Goal: Task Accomplishment & Management: Use online tool/utility

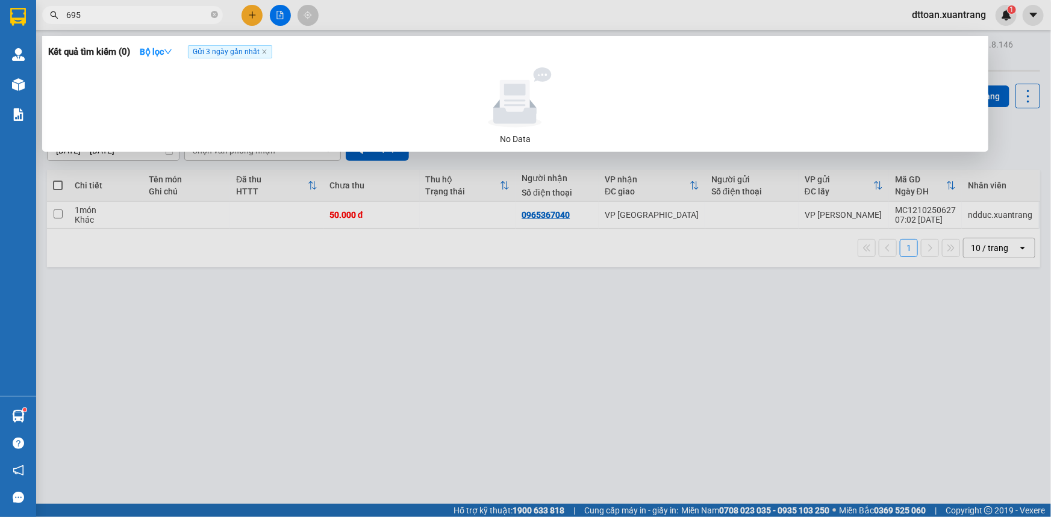
type input "695"
click at [216, 13] on icon "close-circle" at bounding box center [214, 14] width 7 height 7
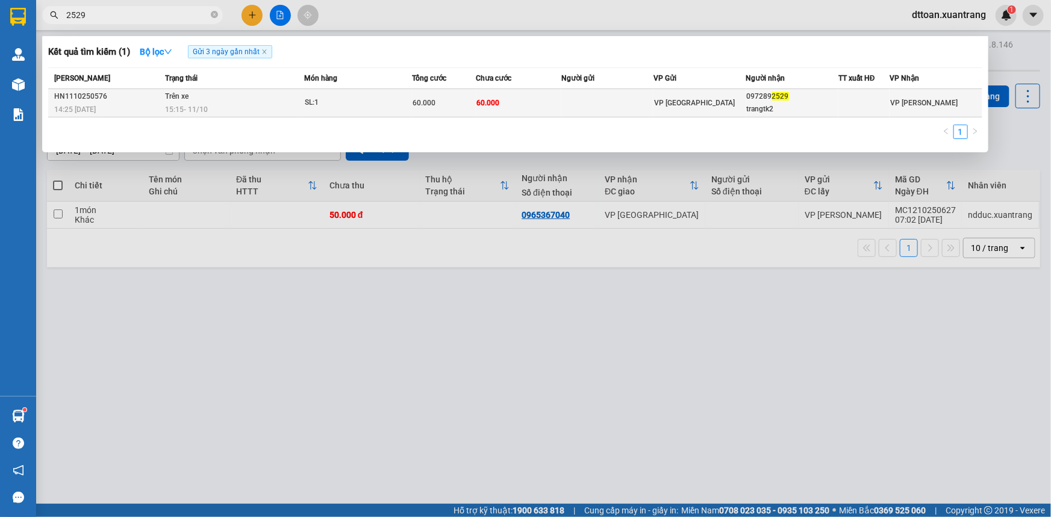
type input "2529"
click at [248, 104] on div "15:15 [DATE]" at bounding box center [234, 109] width 139 height 13
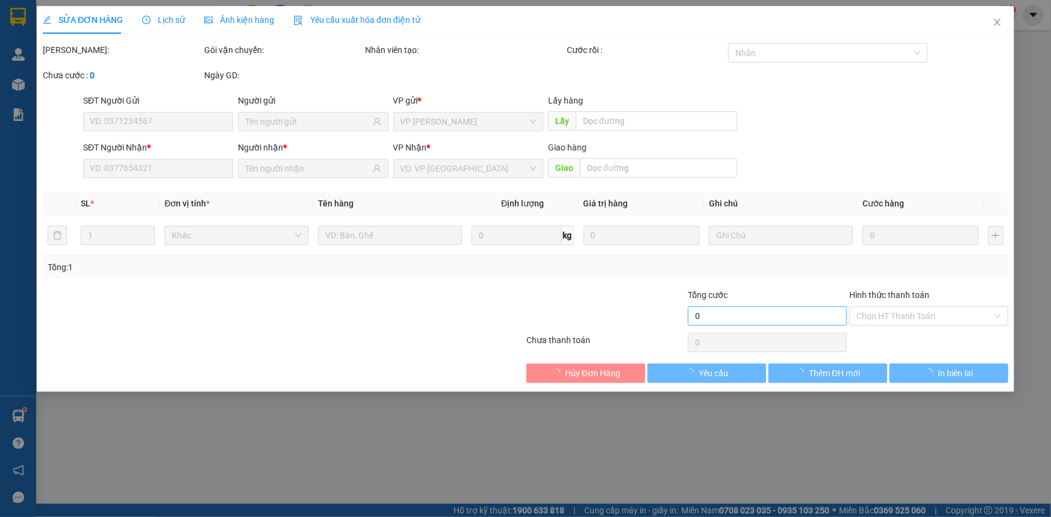
type input "0972892529"
type input "trangtk2"
type input "60.000"
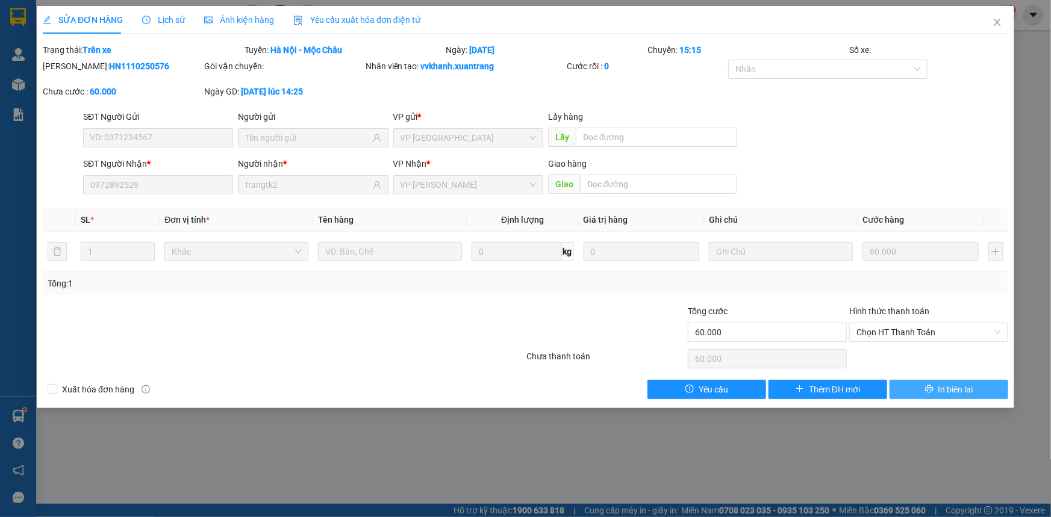
click at [939, 389] on span "In biên lai" at bounding box center [955, 389] width 35 height 13
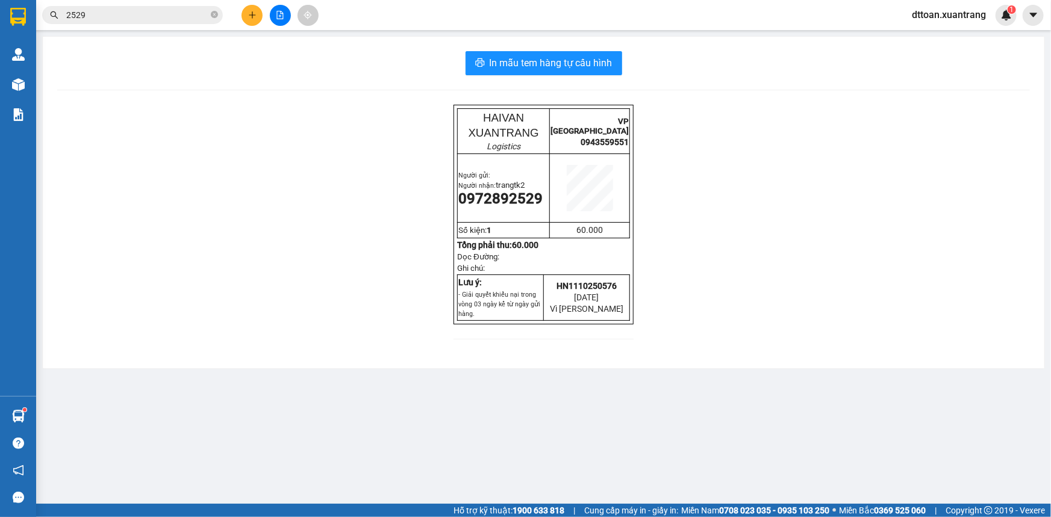
drag, startPoint x: 220, startPoint y: 12, endPoint x: 204, endPoint y: 13, distance: 15.7
click at [219, 12] on span "2529" at bounding box center [132, 15] width 181 height 18
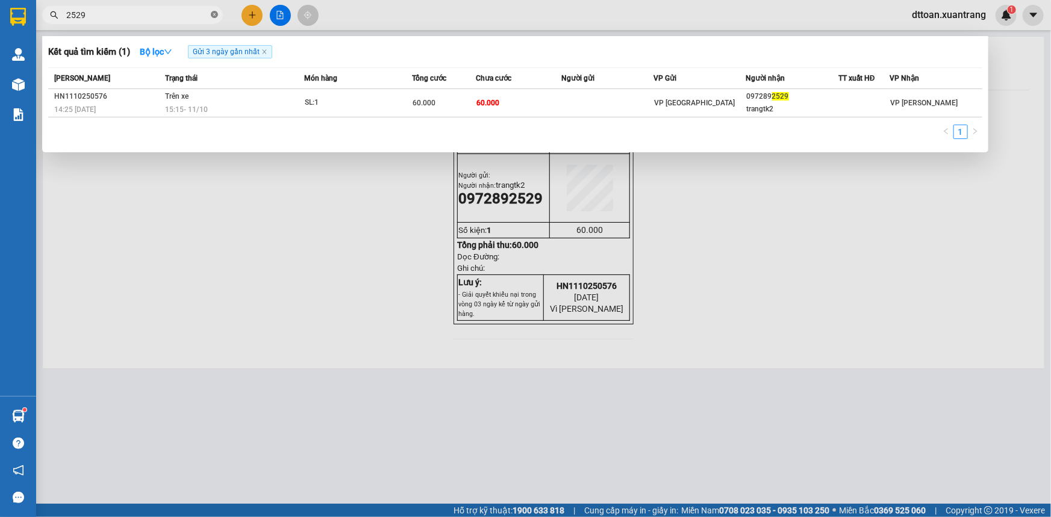
drag, startPoint x: 204, startPoint y: 13, endPoint x: 213, endPoint y: 14, distance: 8.5
click at [211, 14] on span "2529" at bounding box center [132, 15] width 181 height 18
click at [216, 14] on icon "close-circle" at bounding box center [214, 14] width 7 height 7
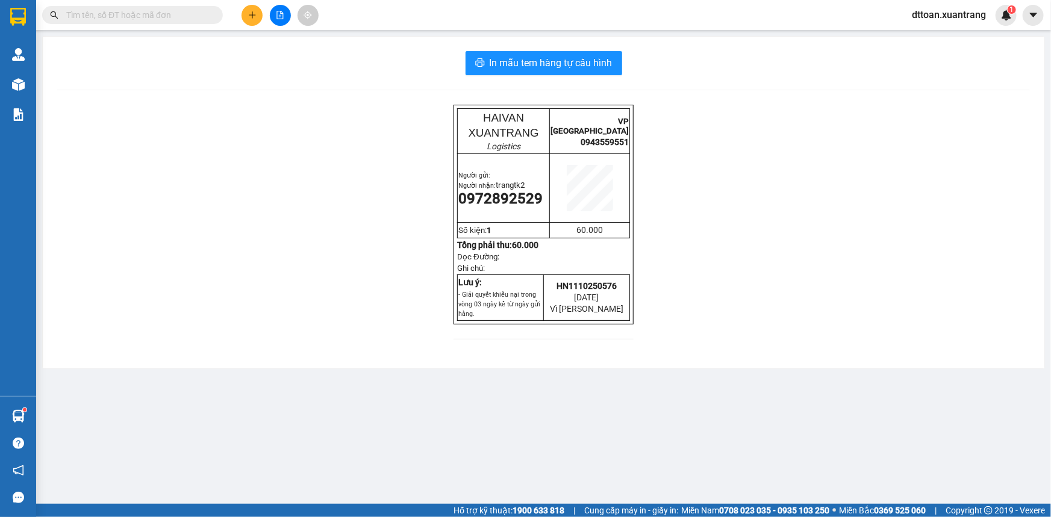
click at [187, 14] on input "text" at bounding box center [137, 14] width 142 height 13
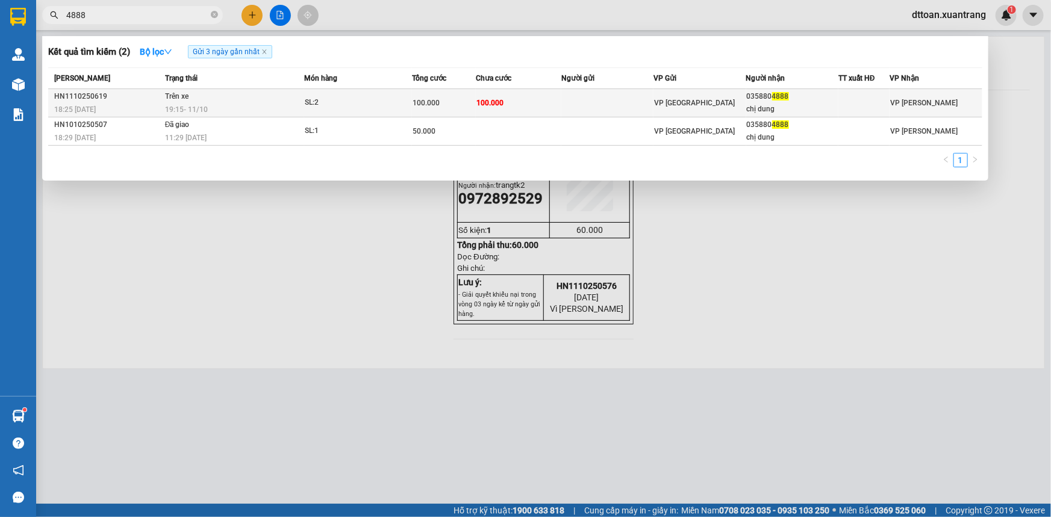
type input "4888"
click at [428, 105] on span "100.000" at bounding box center [426, 103] width 27 height 8
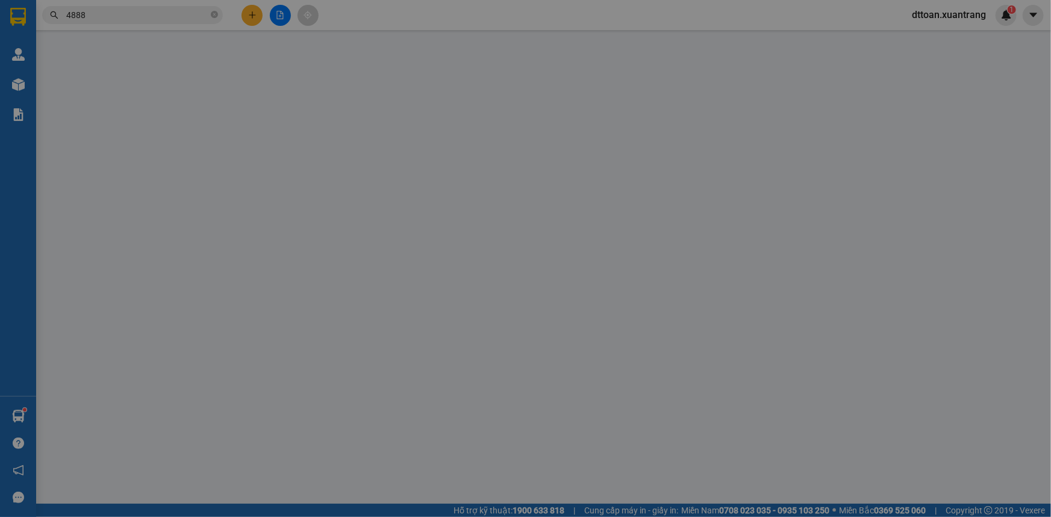
type input "0358804888"
type input "chị dung"
type input "100.000"
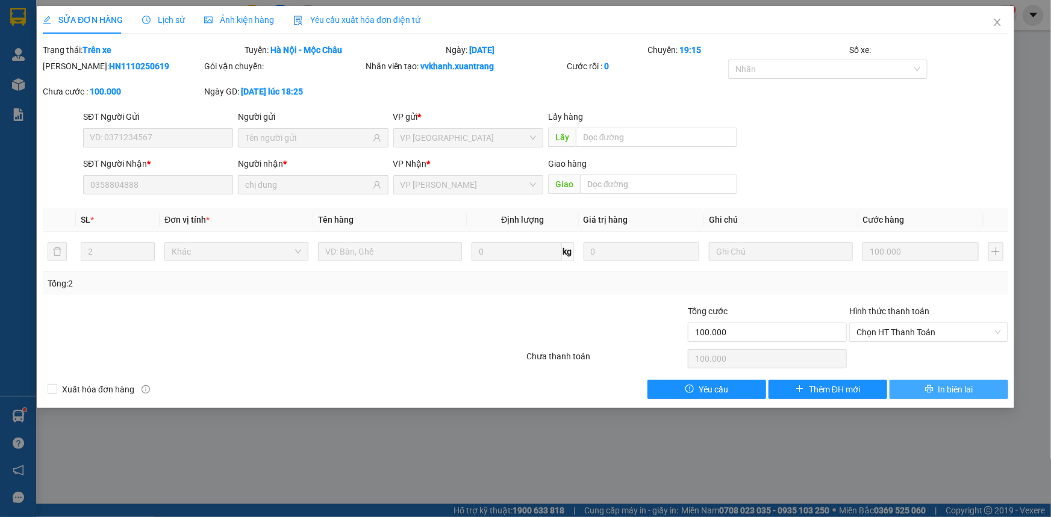
click at [949, 387] on span "In biên lai" at bounding box center [955, 389] width 35 height 13
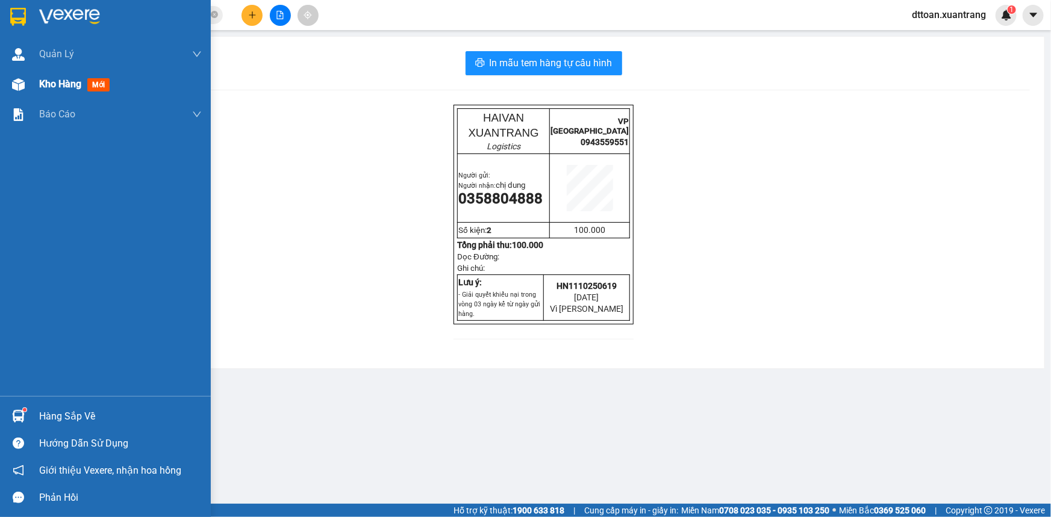
click at [48, 81] on span "Kho hàng" at bounding box center [60, 83] width 42 height 11
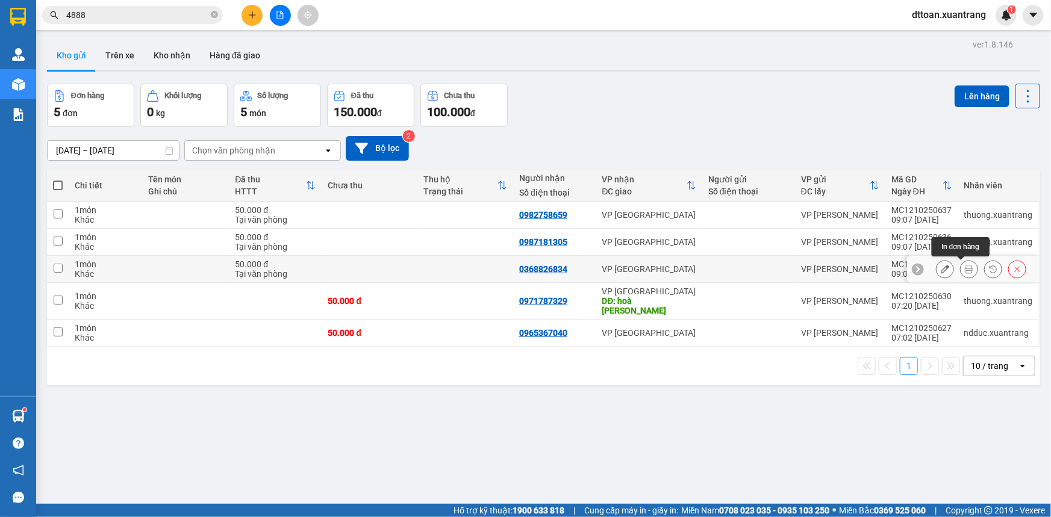
click at [961, 269] on button at bounding box center [969, 269] width 17 height 21
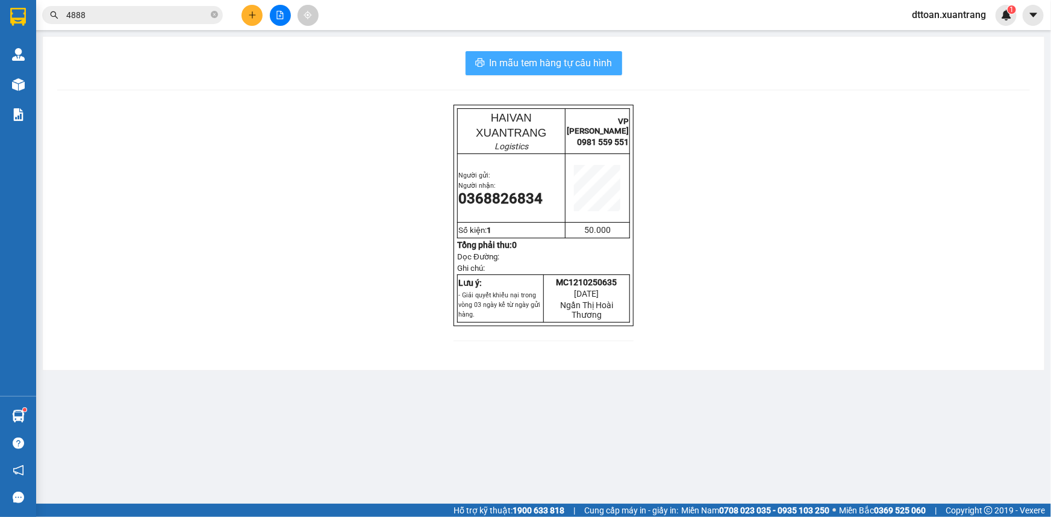
click at [545, 58] on span "In mẫu tem hàng tự cấu hình" at bounding box center [551, 62] width 123 height 15
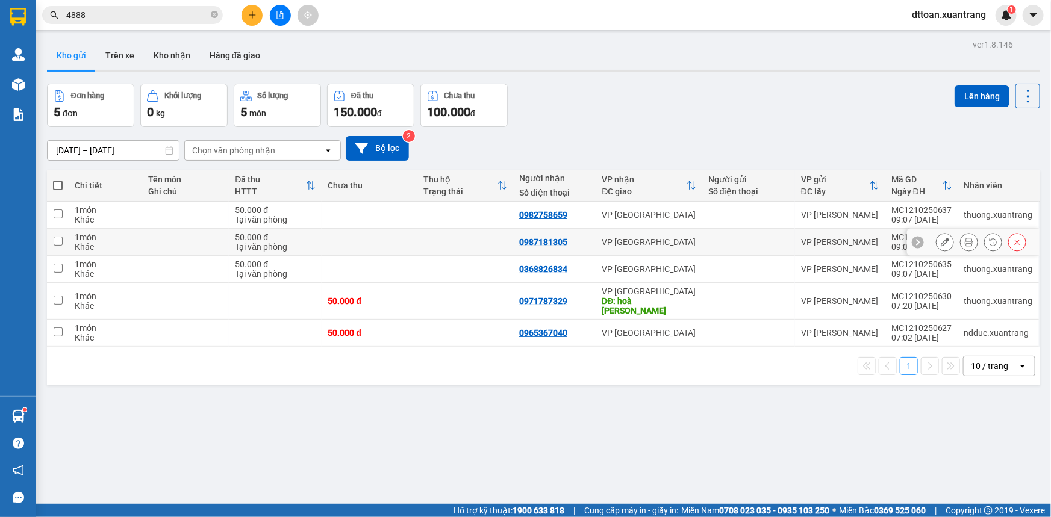
click at [965, 243] on icon at bounding box center [969, 242] width 8 height 8
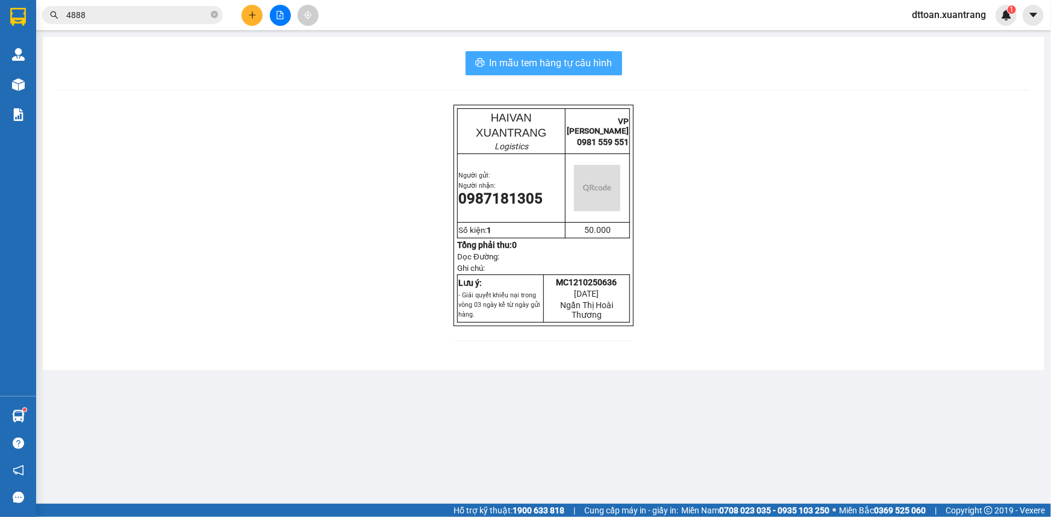
click at [572, 57] on span "In mẫu tem hàng tự cấu hình" at bounding box center [551, 62] width 123 height 15
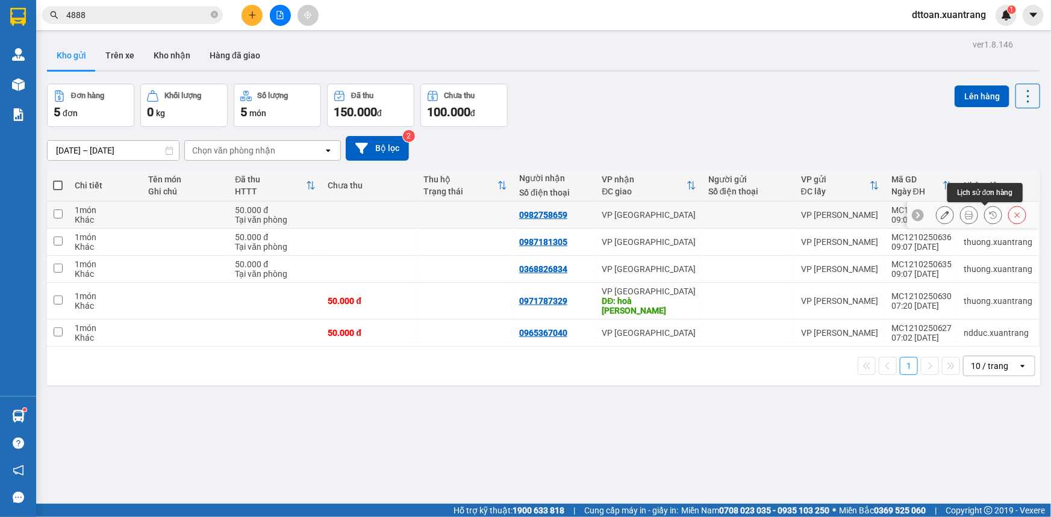
click at [950, 216] on div at bounding box center [981, 215] width 90 height 18
click at [966, 215] on button at bounding box center [969, 215] width 17 height 21
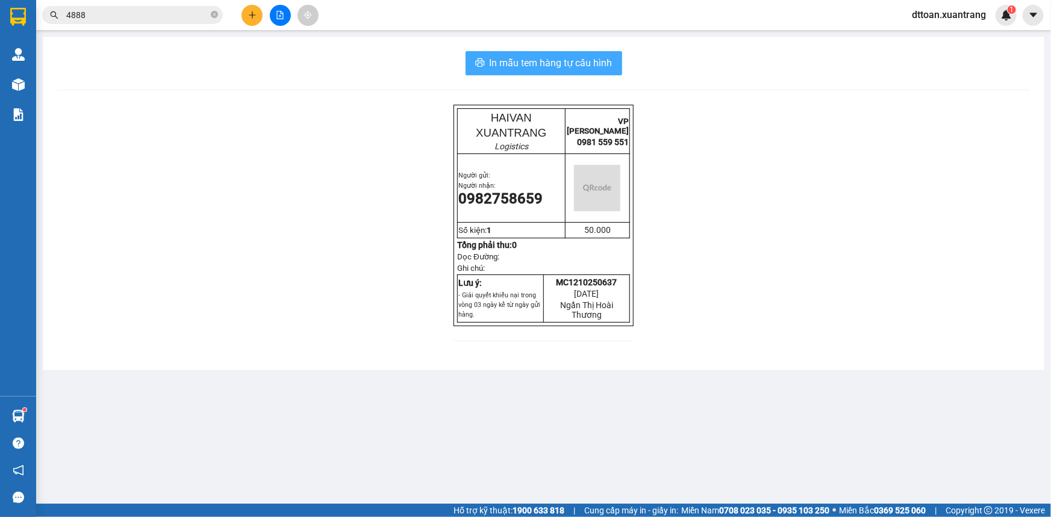
click at [579, 66] on span "In mẫu tem hàng tự cấu hình" at bounding box center [551, 62] width 123 height 15
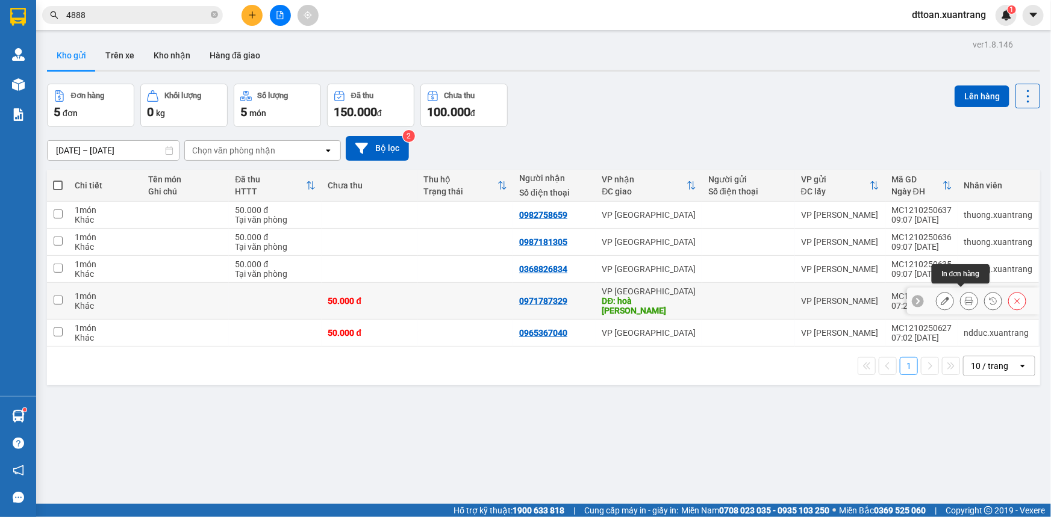
click at [965, 297] on icon at bounding box center [969, 301] width 8 height 8
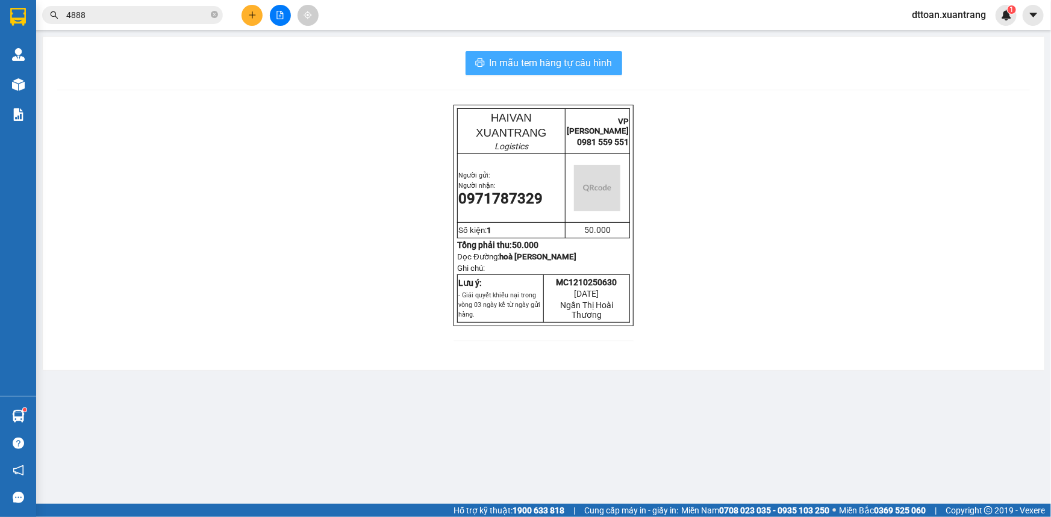
click at [567, 63] on span "In mẫu tem hàng tự cấu hình" at bounding box center [551, 62] width 123 height 15
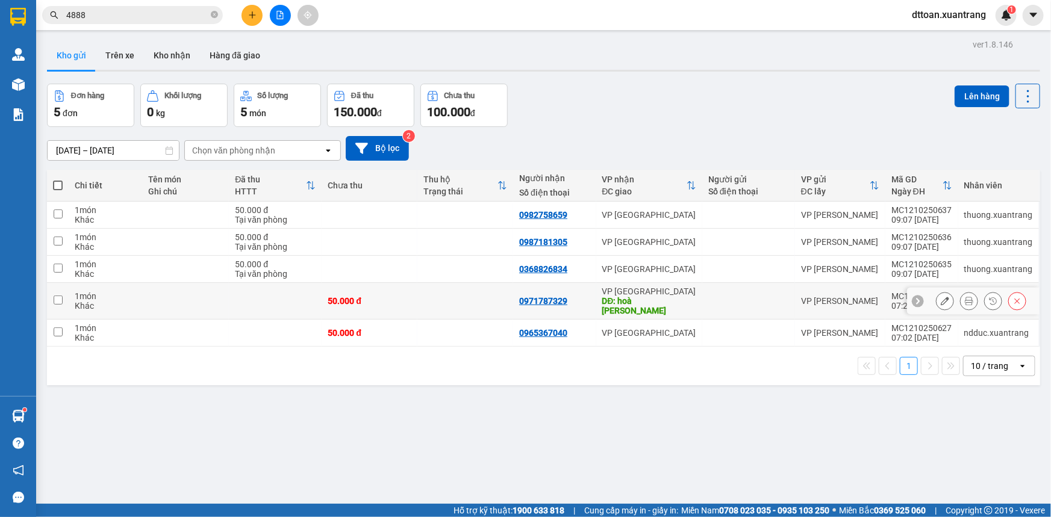
click at [965, 297] on icon at bounding box center [969, 301] width 8 height 8
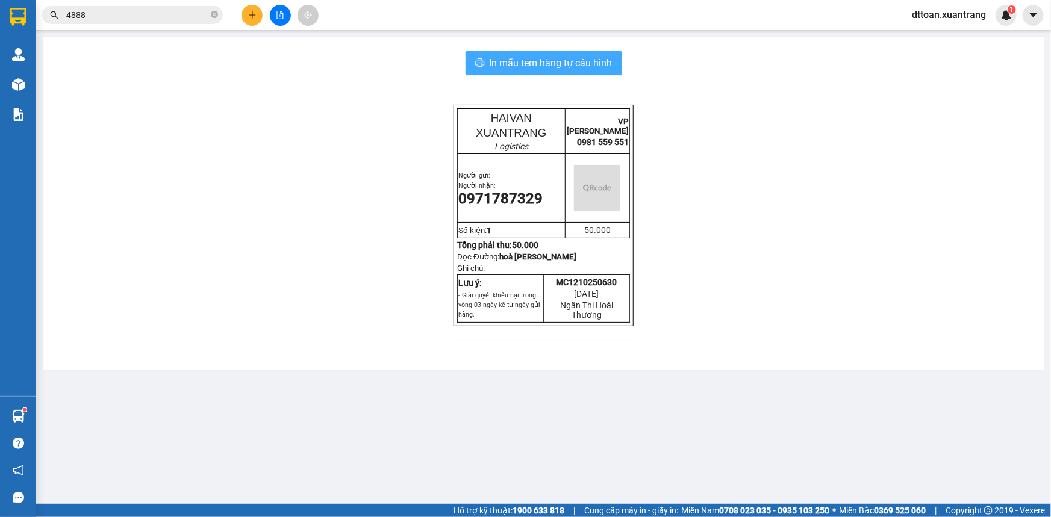
click at [589, 64] on span "In mẫu tem hàng tự cấu hình" at bounding box center [551, 62] width 123 height 15
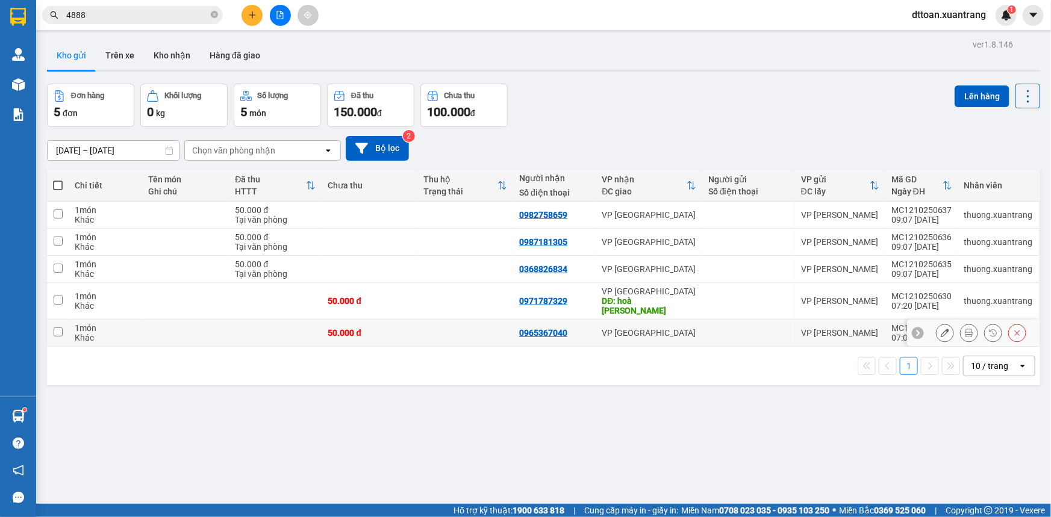
click at [941, 329] on icon at bounding box center [945, 333] width 8 height 8
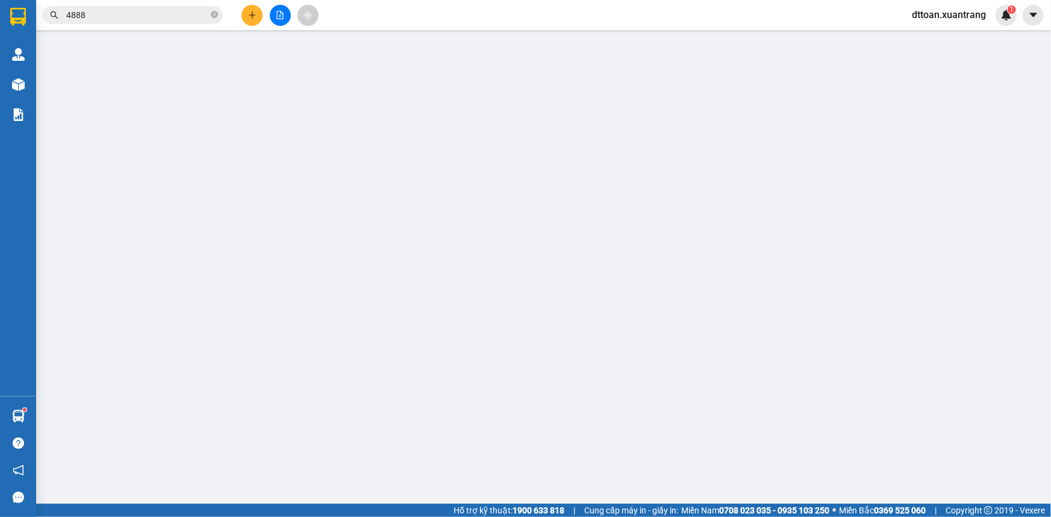
type input "0965367040"
type input "50.000"
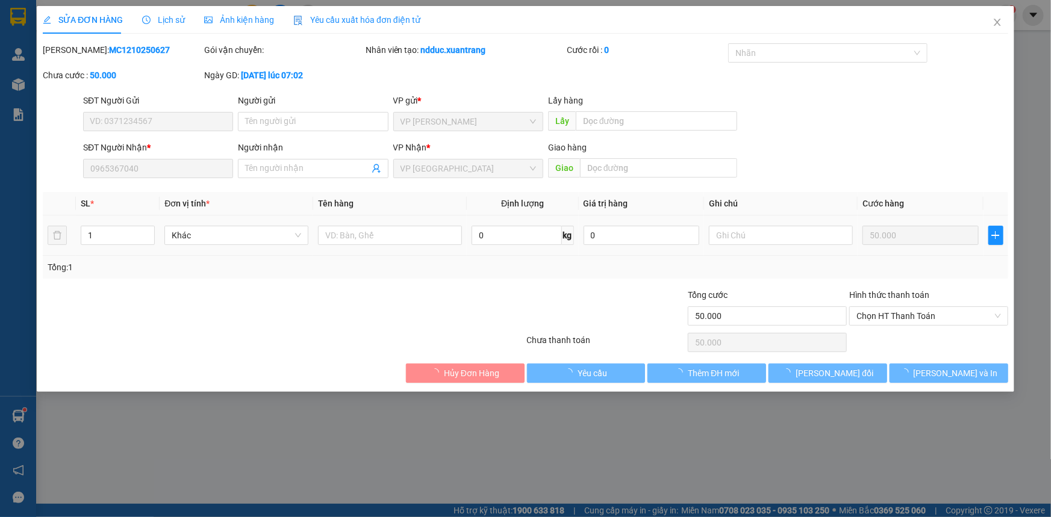
click at [245, 26] on div "Ảnh kiện hàng" at bounding box center [239, 19] width 70 height 13
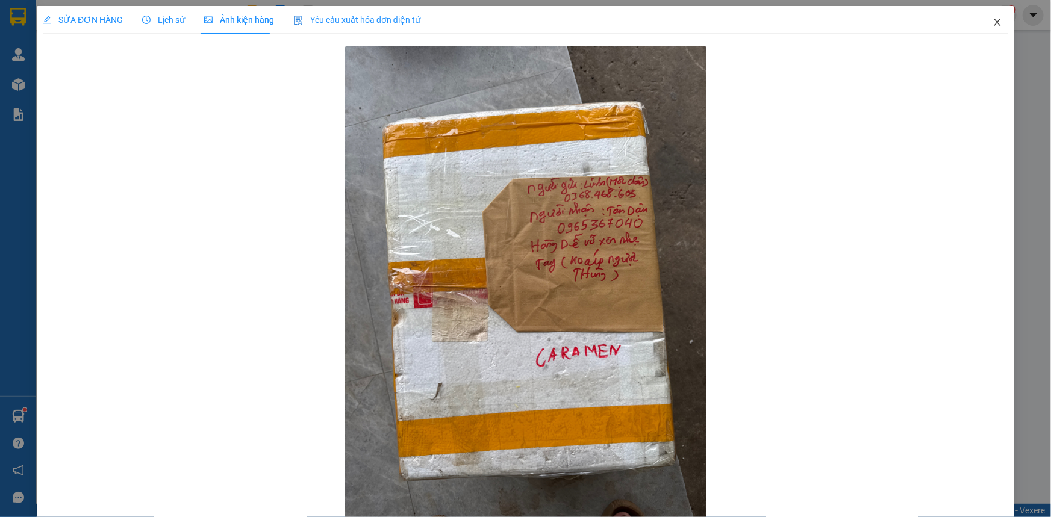
click at [994, 19] on icon "close" at bounding box center [997, 22] width 7 height 7
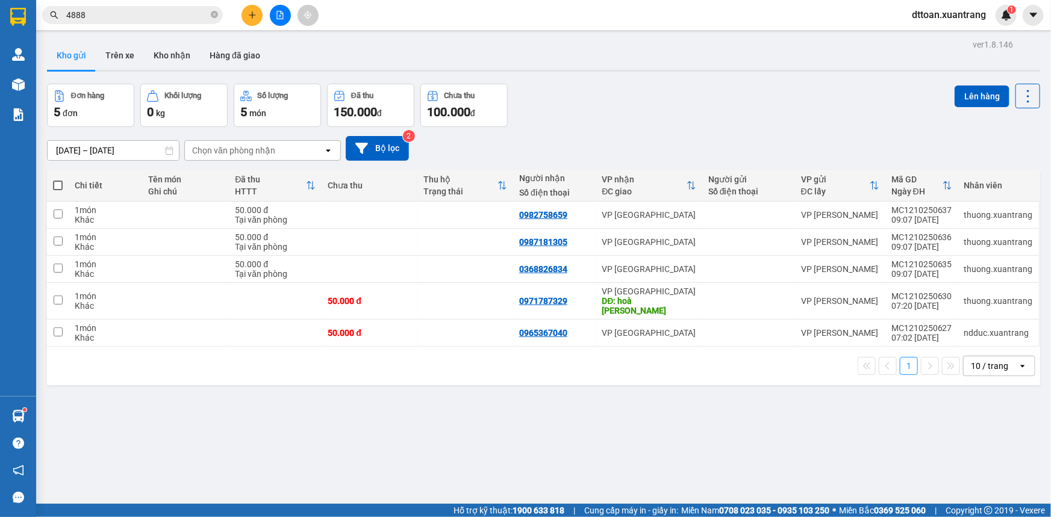
drag, startPoint x: 215, startPoint y: 9, endPoint x: 199, endPoint y: 12, distance: 16.5
click at [215, 11] on span at bounding box center [214, 15] width 7 height 11
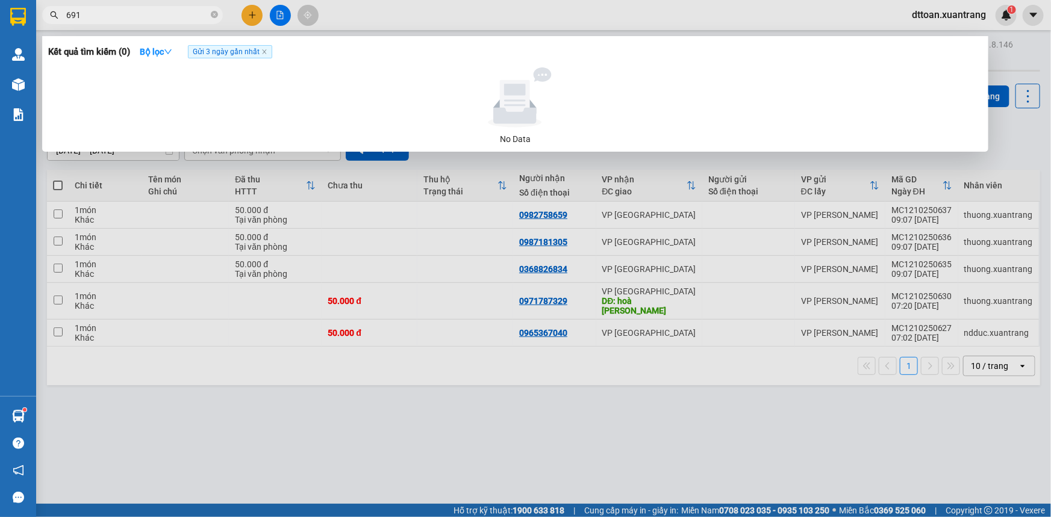
type input "691"
click at [417, 17] on div at bounding box center [525, 258] width 1051 height 517
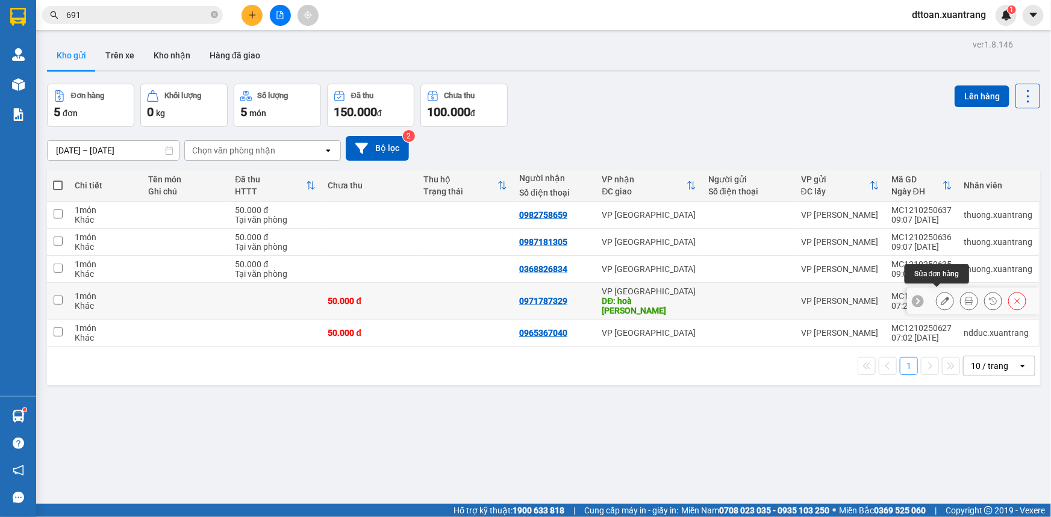
click at [941, 298] on icon at bounding box center [945, 301] width 8 height 8
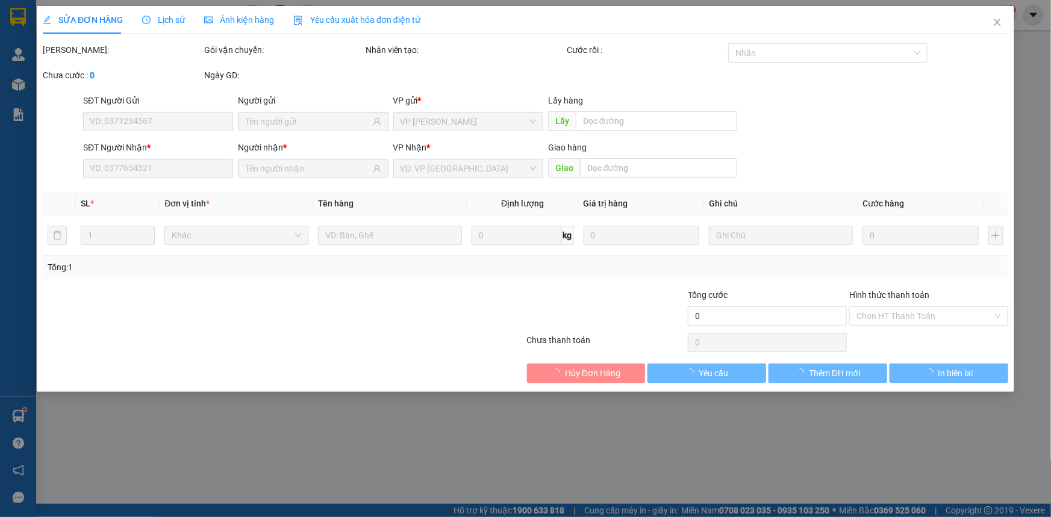
type input "0971787329"
type input "hoà bình"
type input "50.000"
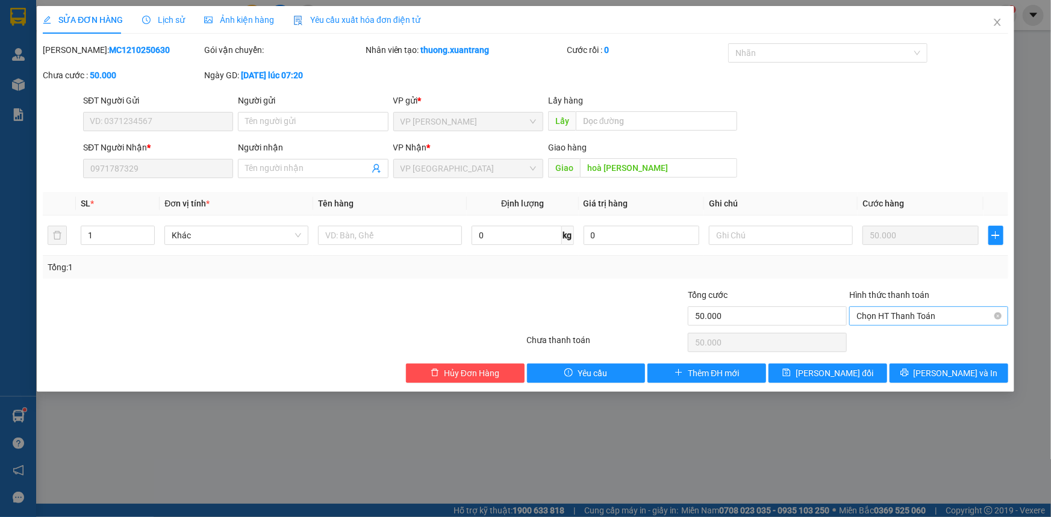
click at [904, 316] on span "Chọn HT Thanh Toán" at bounding box center [929, 316] width 145 height 18
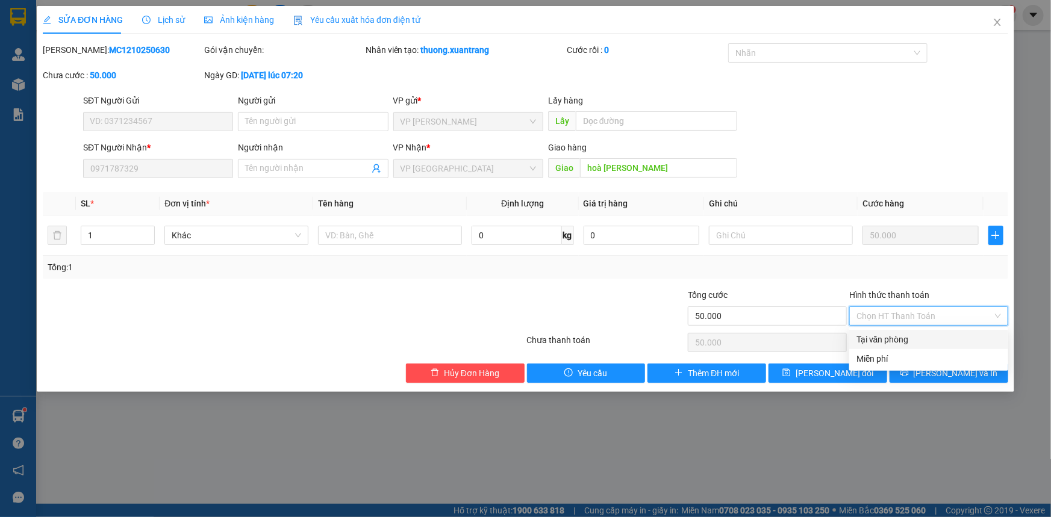
click at [887, 340] on div "Tại văn phòng" at bounding box center [929, 339] width 145 height 13
type input "0"
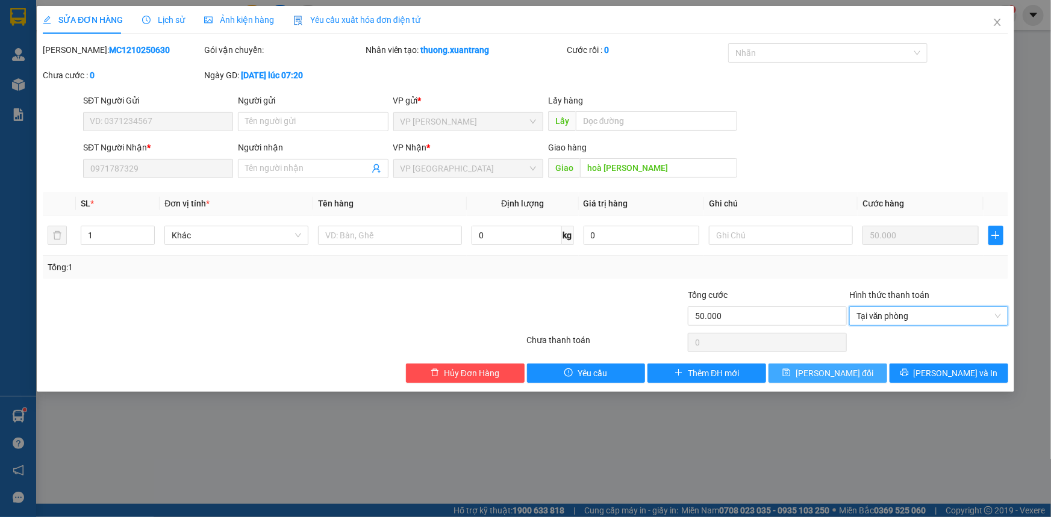
drag, startPoint x: 843, startPoint y: 378, endPoint x: 844, endPoint y: 370, distance: 7.3
click at [843, 377] on span "[PERSON_NAME] thay đổi" at bounding box center [835, 373] width 78 height 13
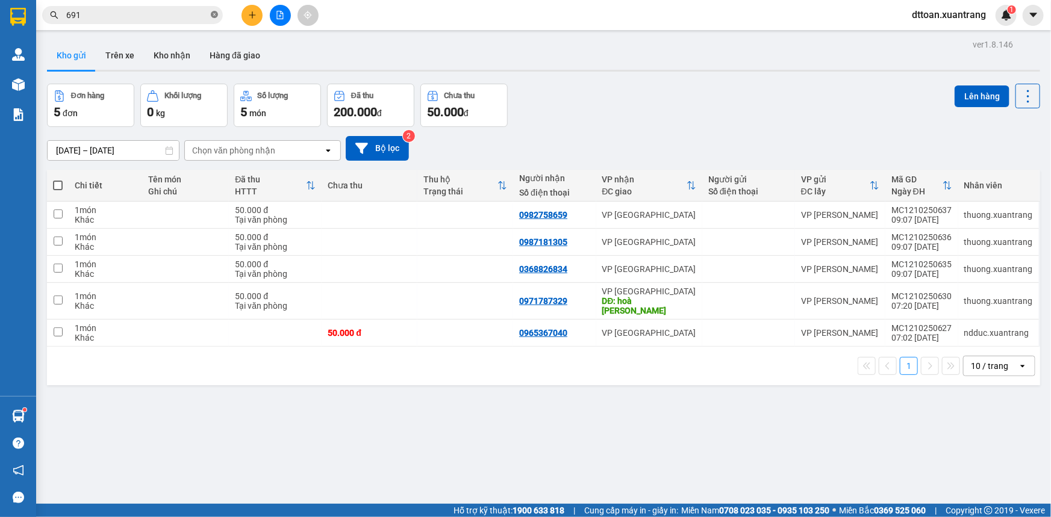
click at [215, 14] on icon "close-circle" at bounding box center [214, 14] width 7 height 7
click at [179, 11] on input "text" at bounding box center [137, 14] width 142 height 13
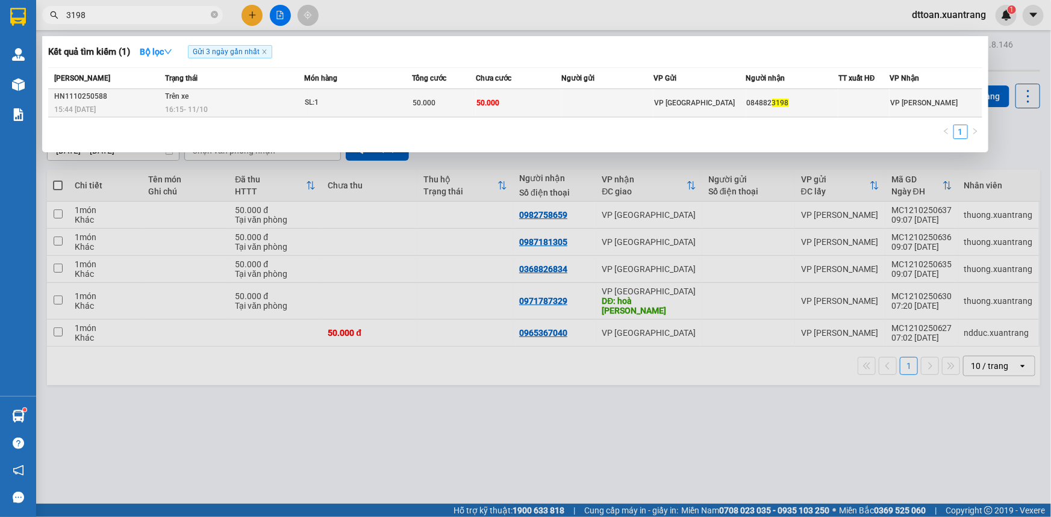
type input "3198"
click at [208, 110] on span "16:15 - 11/10" at bounding box center [186, 109] width 43 height 8
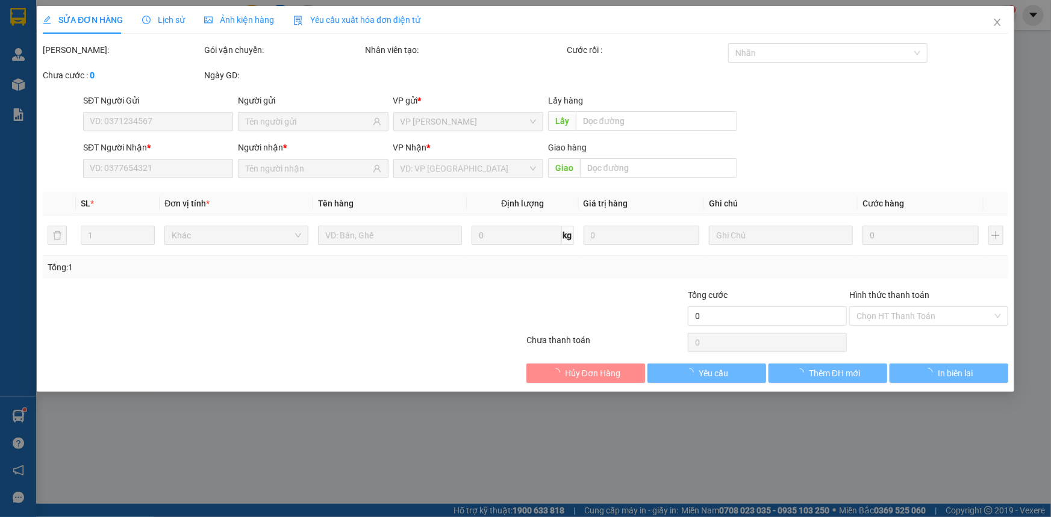
type input "0848823198"
type input "50.000"
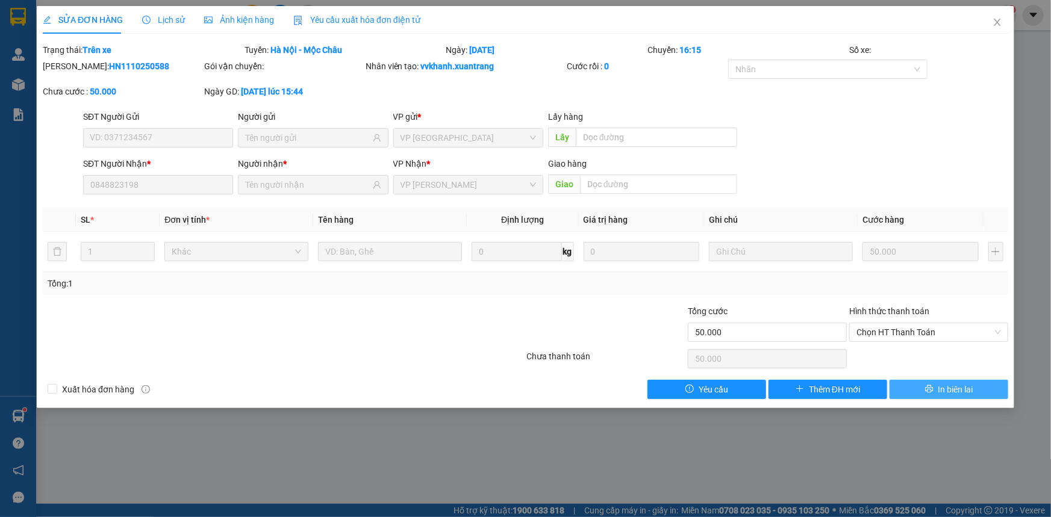
click at [938, 390] on span "In biên lai" at bounding box center [955, 389] width 35 height 13
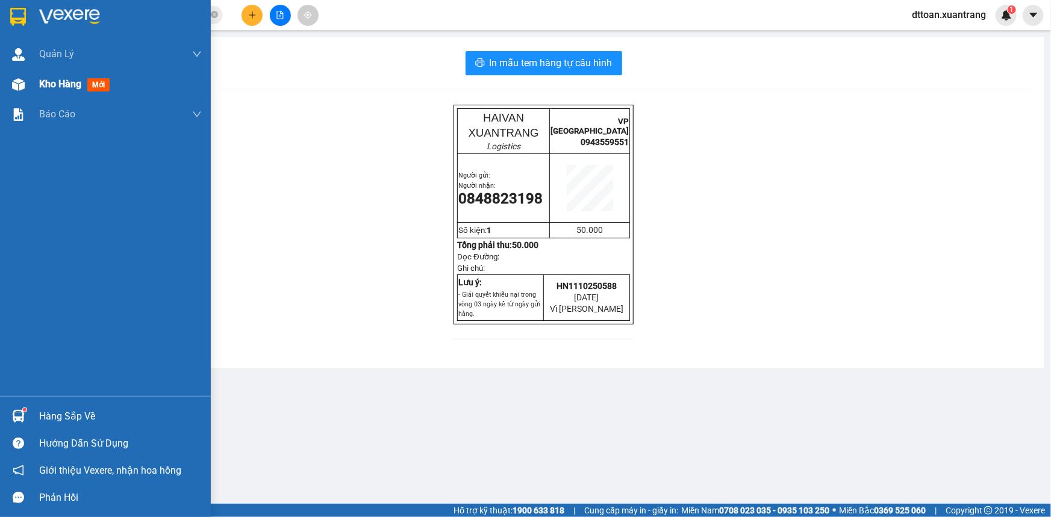
click at [20, 84] on img at bounding box center [18, 84] width 13 height 13
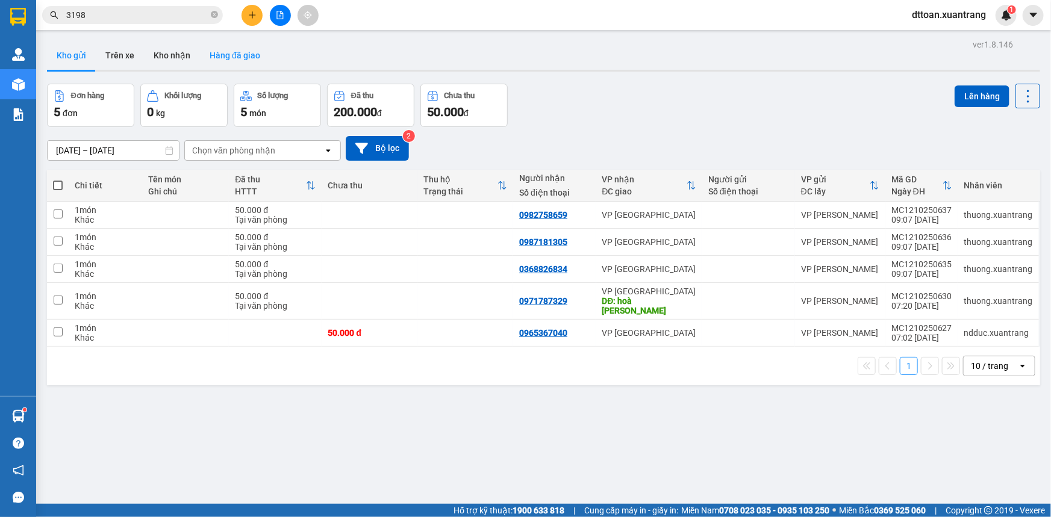
click at [249, 57] on button "Hàng đã giao" at bounding box center [235, 55] width 70 height 29
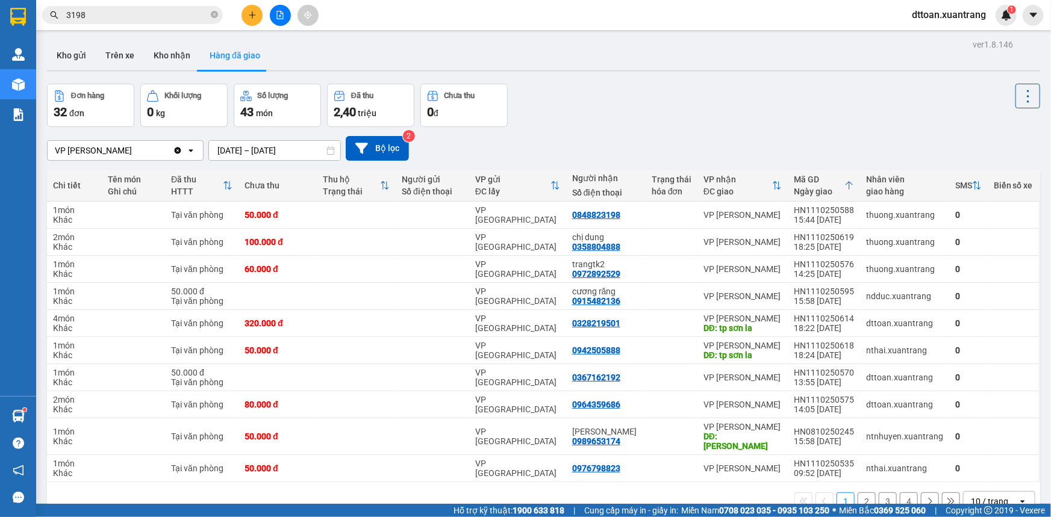
click at [991, 496] on div "10 / trang" at bounding box center [989, 502] width 37 height 12
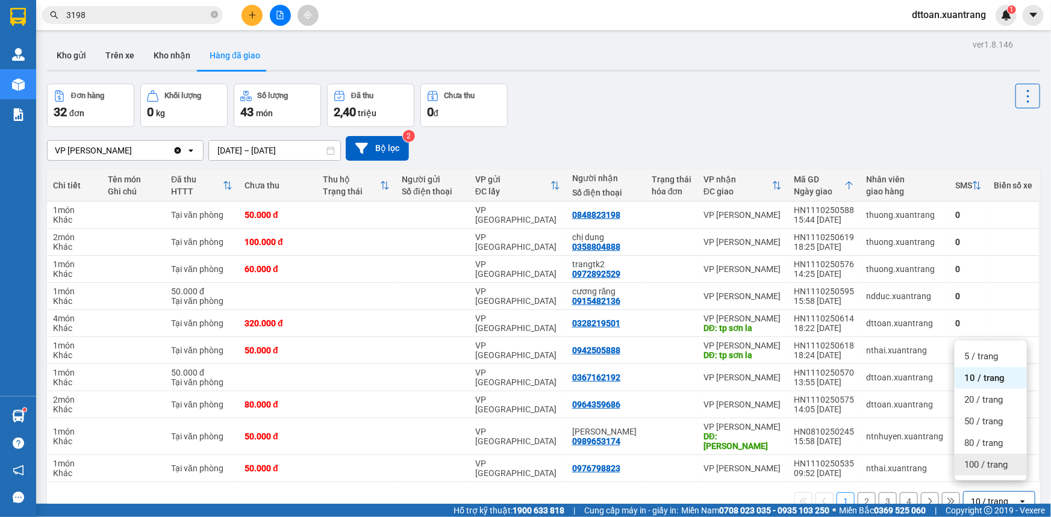
click at [984, 470] on span "100 / trang" at bounding box center [985, 465] width 43 height 12
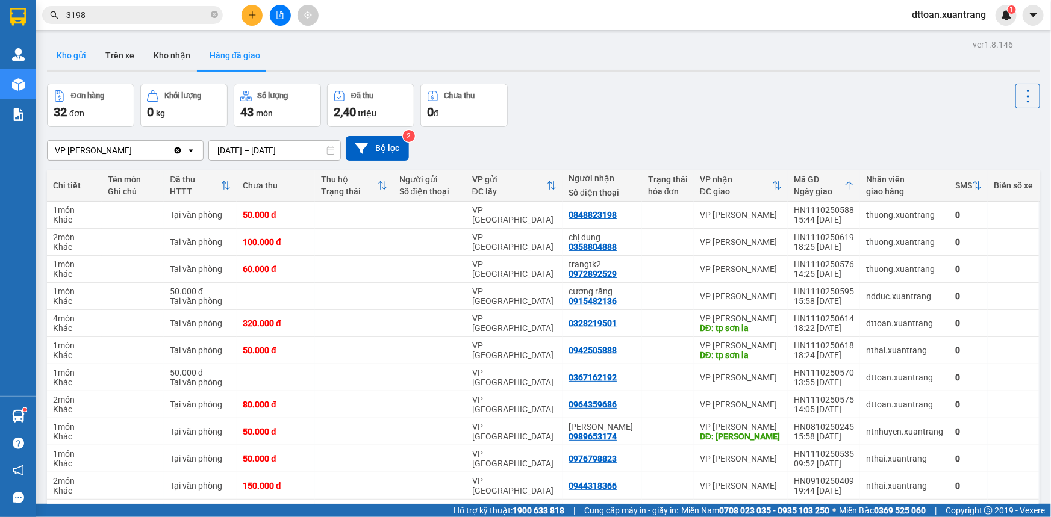
click at [67, 51] on button "Kho gửi" at bounding box center [71, 55] width 49 height 29
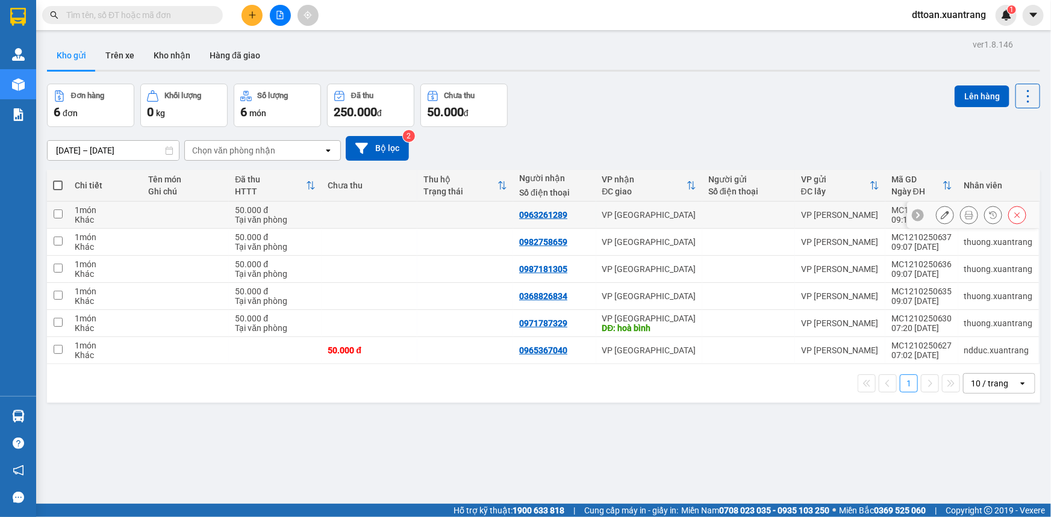
click at [965, 217] on icon at bounding box center [969, 215] width 8 height 8
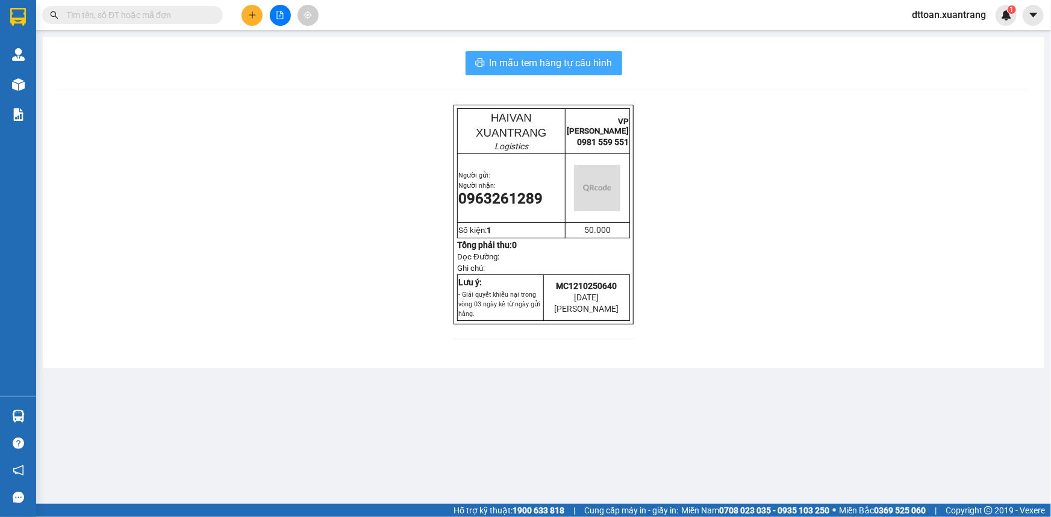
click at [569, 66] on span "In mẫu tem hàng tự cấu hình" at bounding box center [551, 62] width 123 height 15
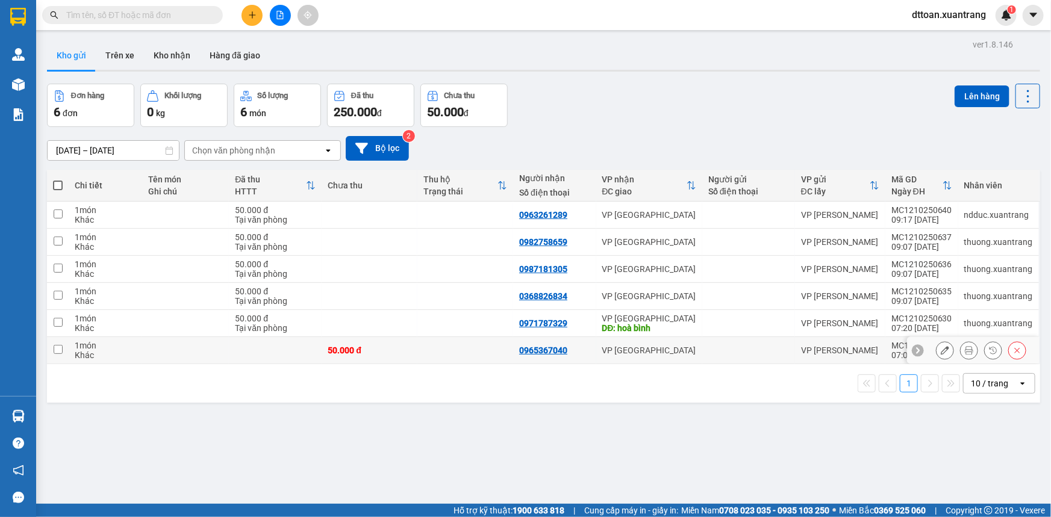
click at [941, 350] on icon at bounding box center [945, 350] width 8 height 8
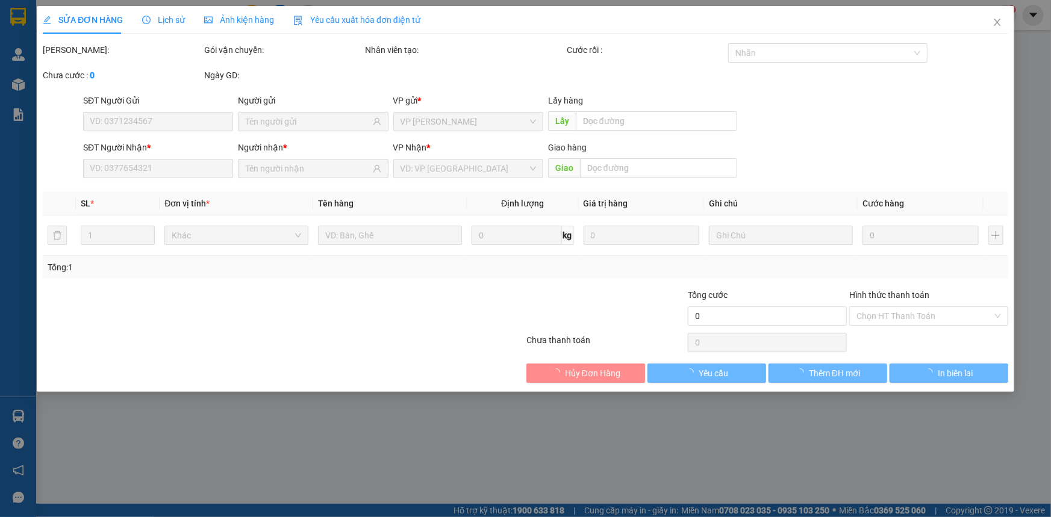
type input "0965367040"
type input "50.000"
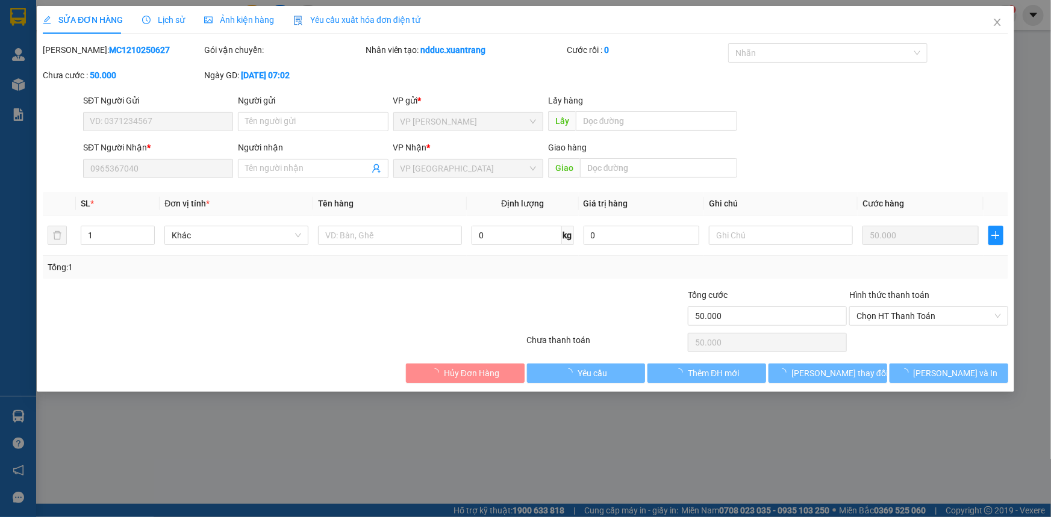
click at [260, 15] on span "Ảnh kiện hàng" at bounding box center [239, 20] width 70 height 10
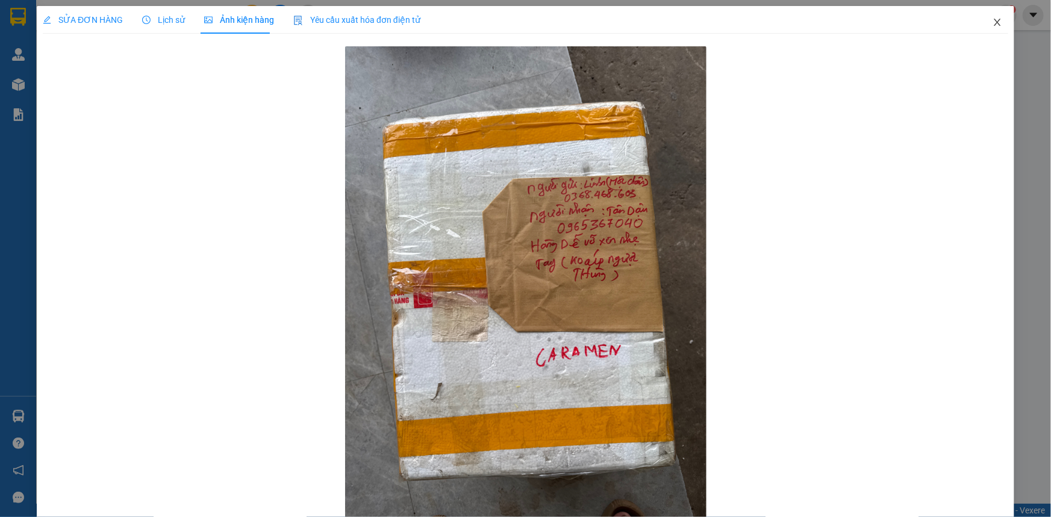
click at [994, 21] on icon "close" at bounding box center [997, 22] width 7 height 7
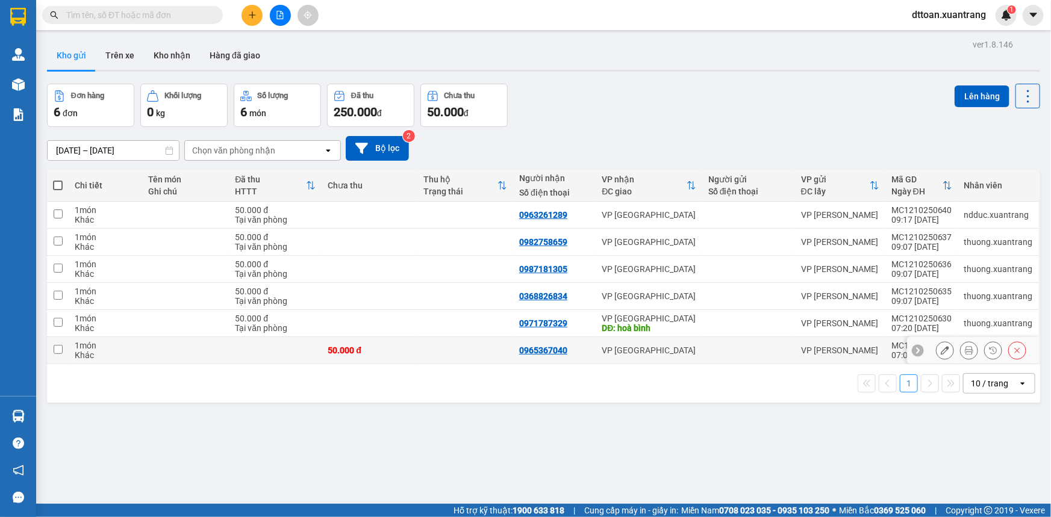
click at [419, 351] on td at bounding box center [465, 350] width 96 height 27
checkbox input "true"
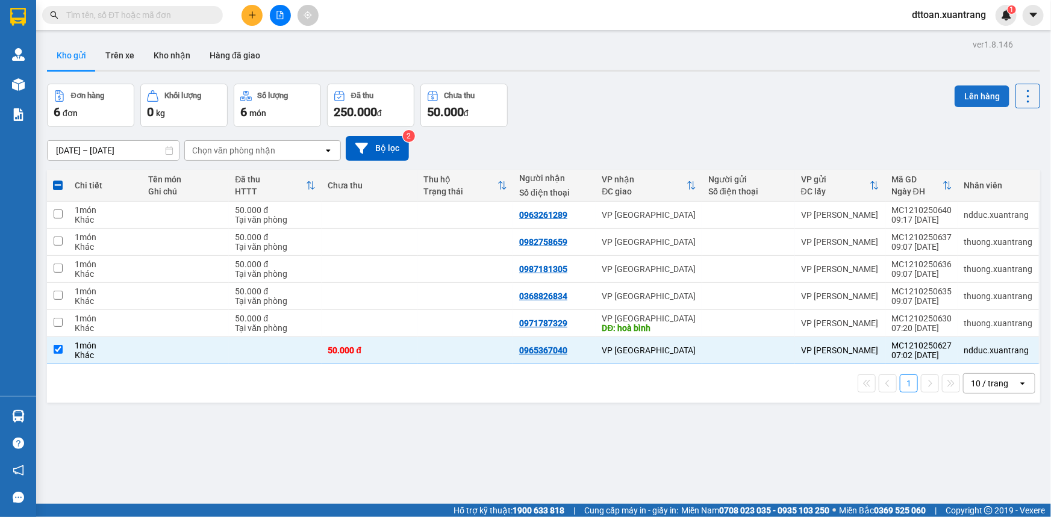
click at [963, 102] on button "Lên hàng" at bounding box center [982, 97] width 55 height 22
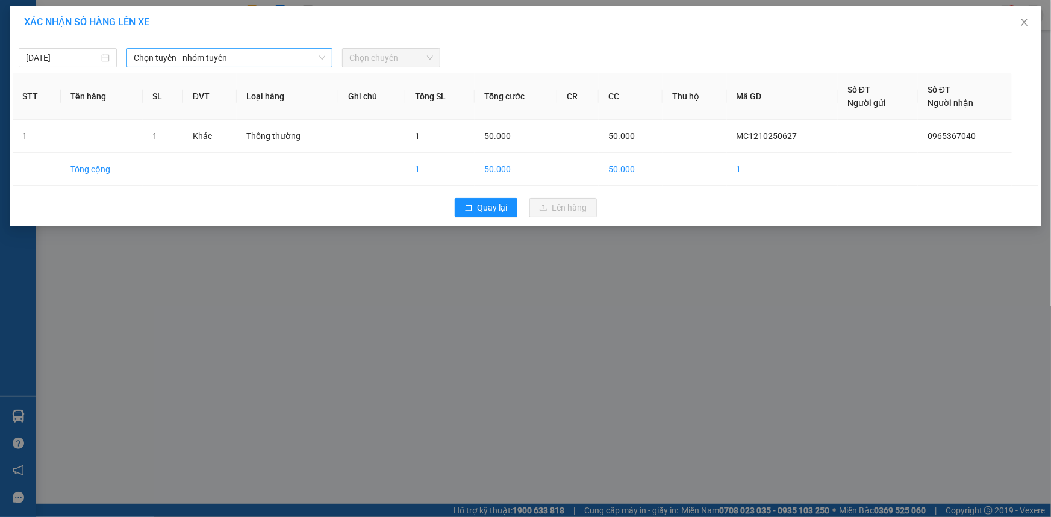
click at [181, 60] on span "Chọn tuyến - nhóm tuyến" at bounding box center [230, 58] width 192 height 18
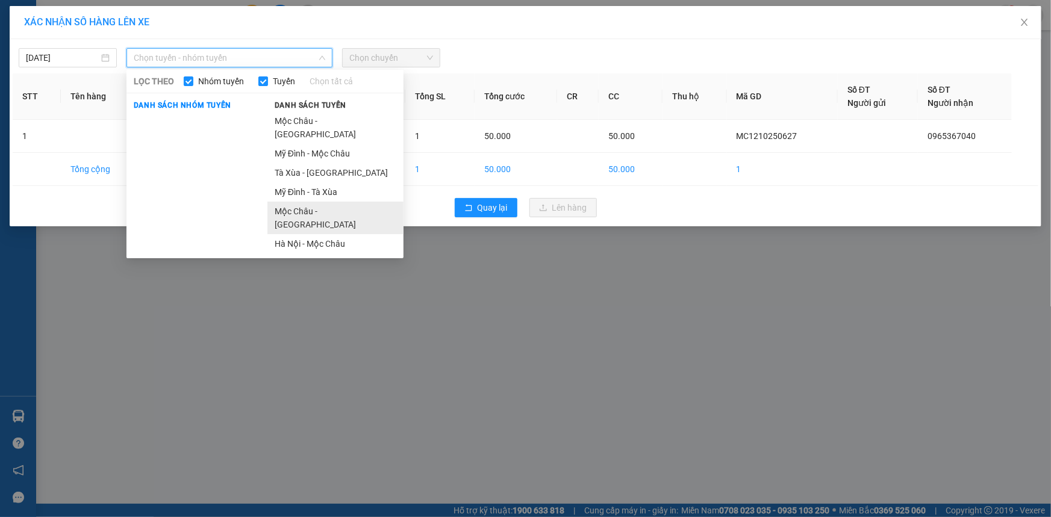
click at [296, 202] on li "Mộc Châu - [GEOGRAPHIC_DATA]" at bounding box center [335, 218] width 136 height 33
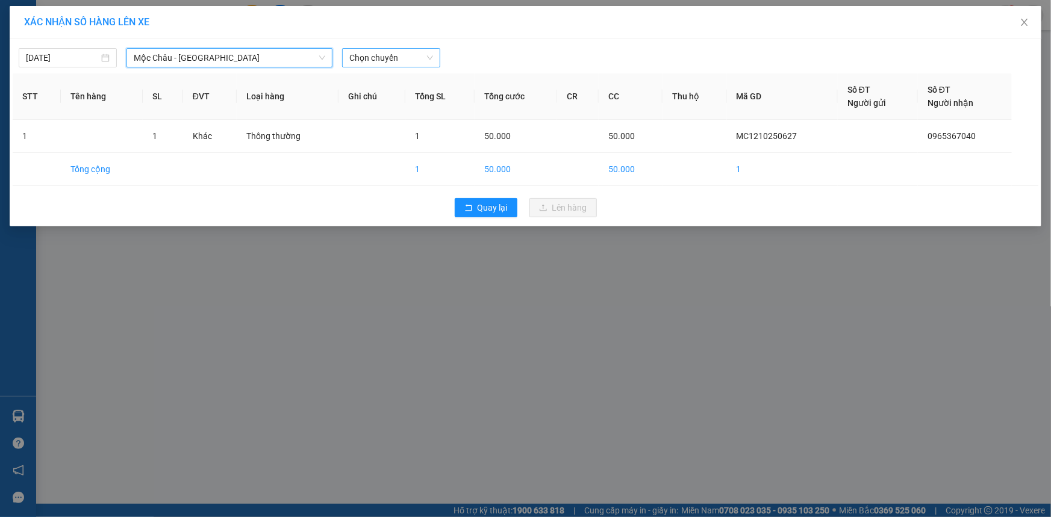
click at [410, 58] on span "Chọn chuyến" at bounding box center [391, 58] width 84 height 18
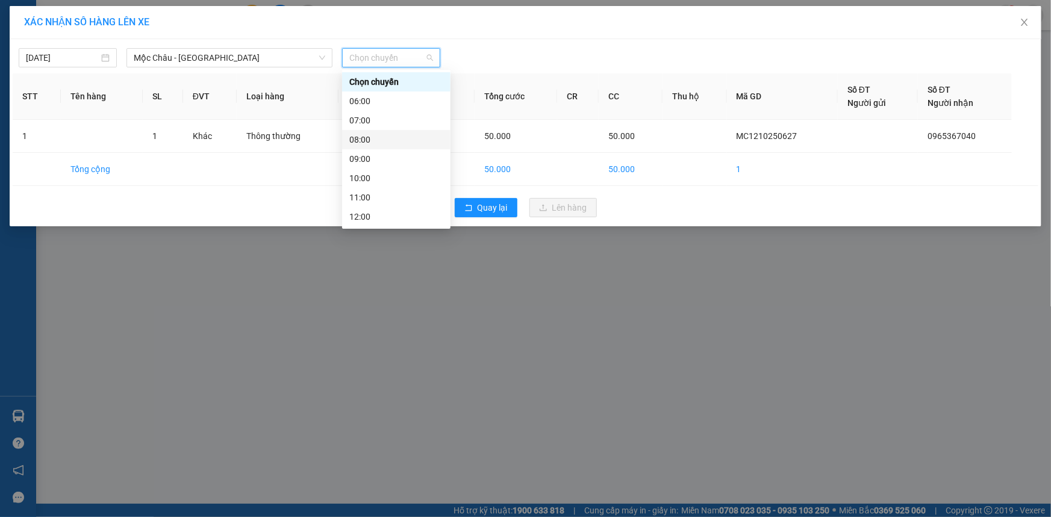
click at [367, 140] on div "08:00" at bounding box center [396, 139] width 94 height 13
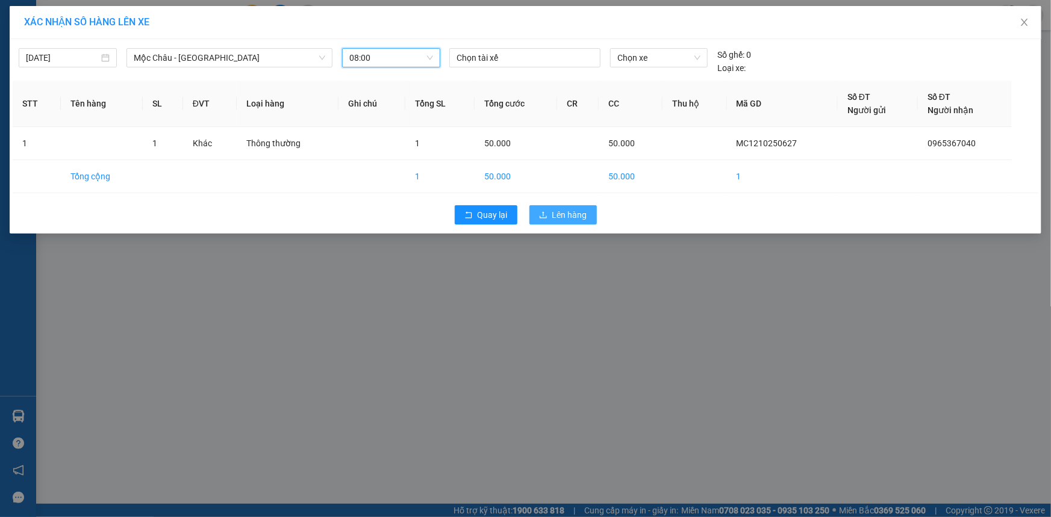
click at [576, 219] on span "Lên hàng" at bounding box center [569, 214] width 35 height 13
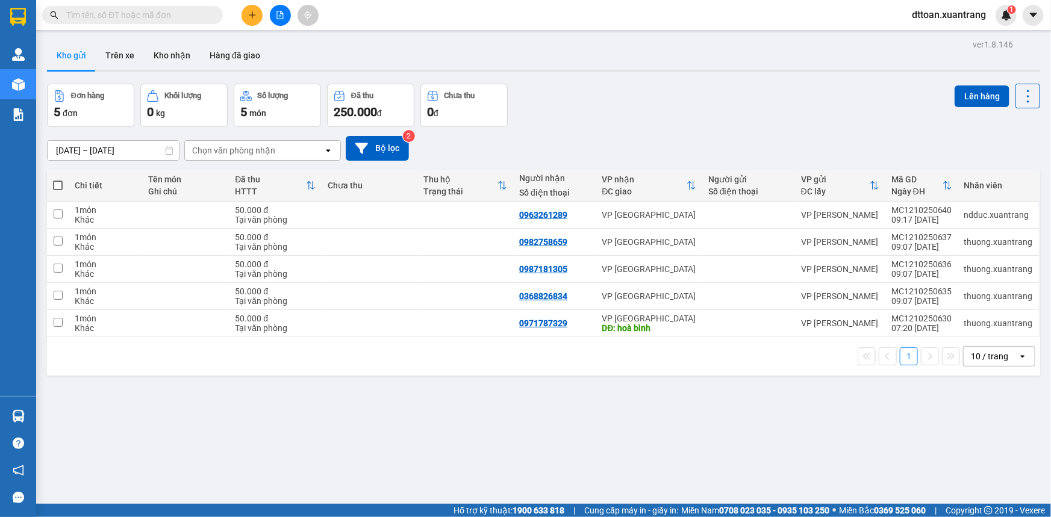
click at [60, 184] on span at bounding box center [58, 186] width 10 height 10
click at [58, 179] on input "checkbox" at bounding box center [58, 179] width 0 height 0
checkbox input "true"
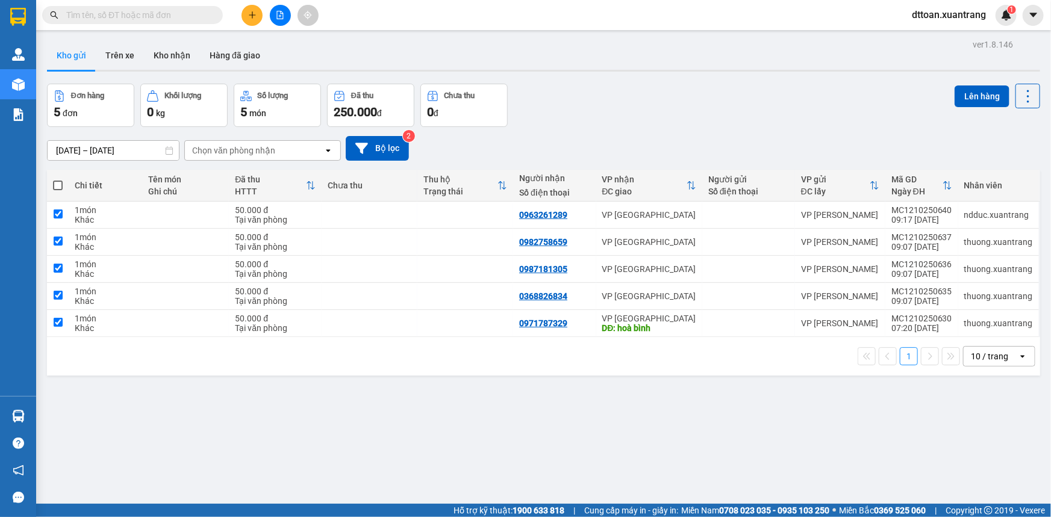
checkbox input "true"
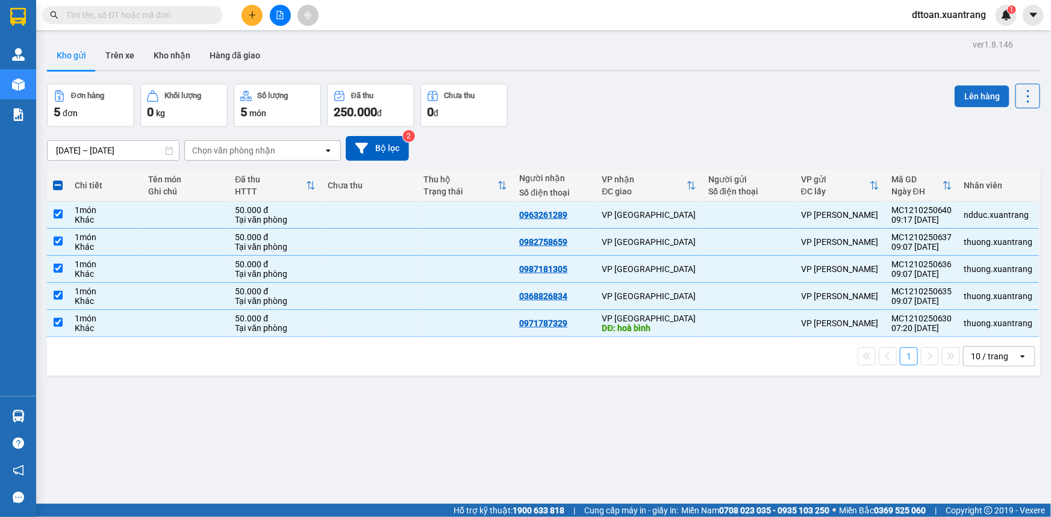
click at [967, 100] on button "Lên hàng" at bounding box center [982, 97] width 55 height 22
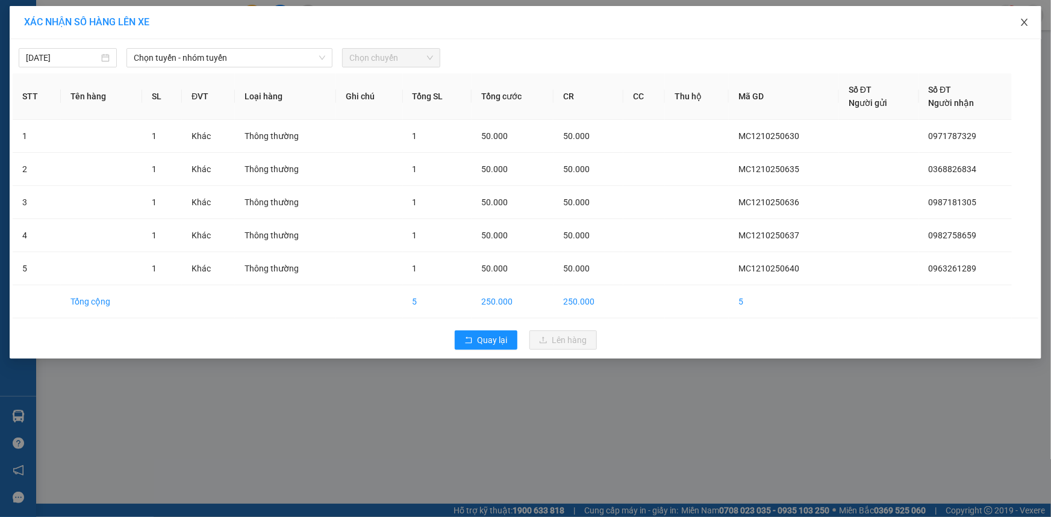
click at [1032, 20] on span "Close" at bounding box center [1025, 23] width 34 height 34
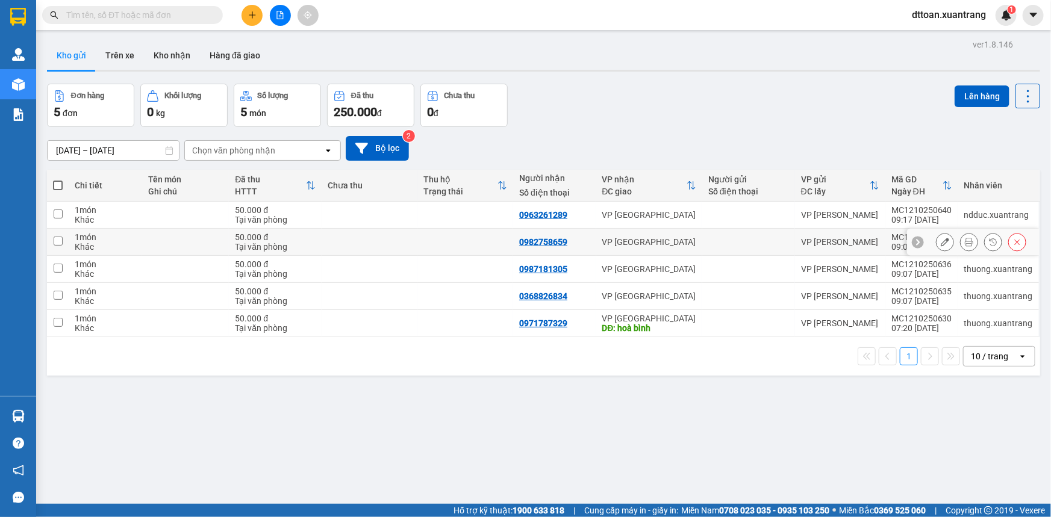
click at [941, 243] on icon at bounding box center [945, 242] width 8 height 8
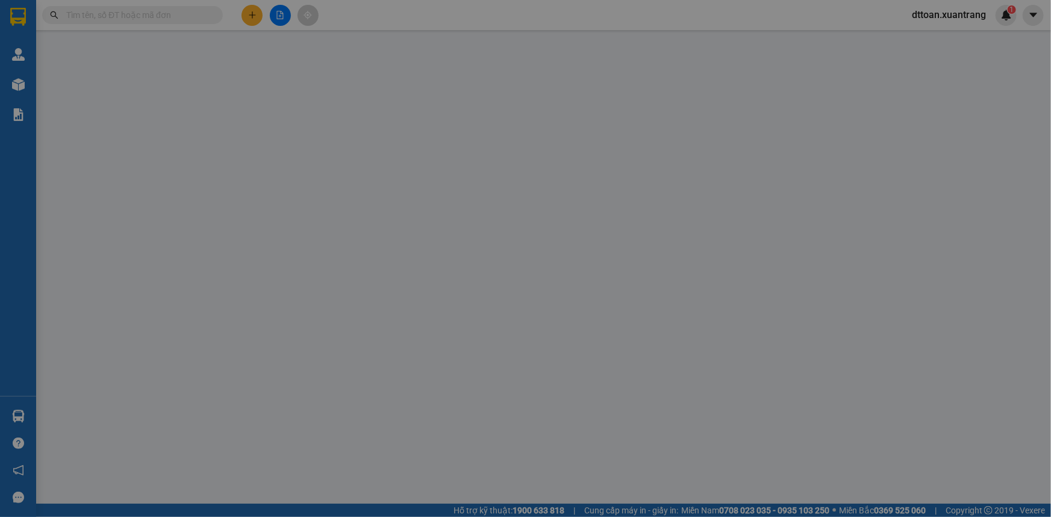
type input "0982758659"
type input "50.000"
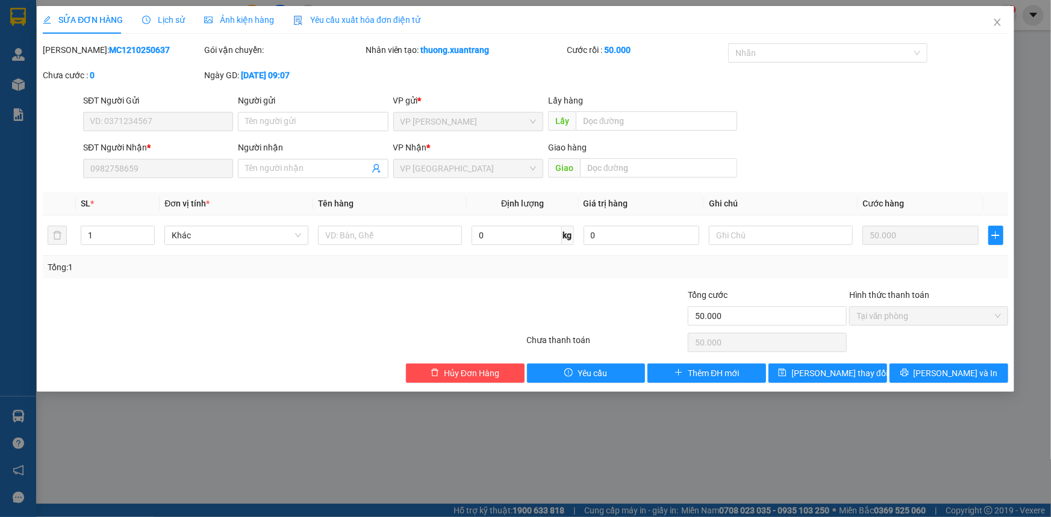
click at [242, 20] on span "Ảnh kiện hàng" at bounding box center [239, 20] width 70 height 10
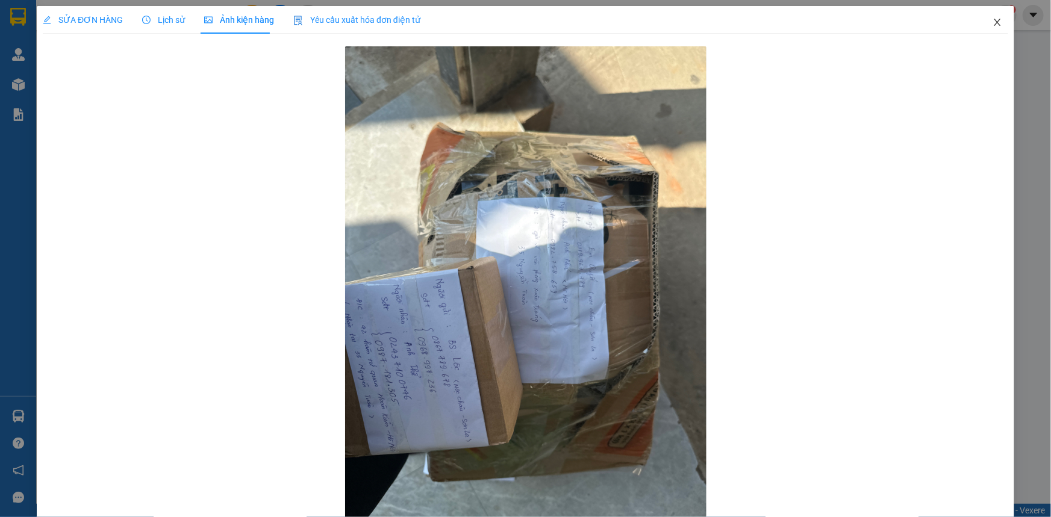
click at [993, 22] on icon "close" at bounding box center [998, 22] width 10 height 10
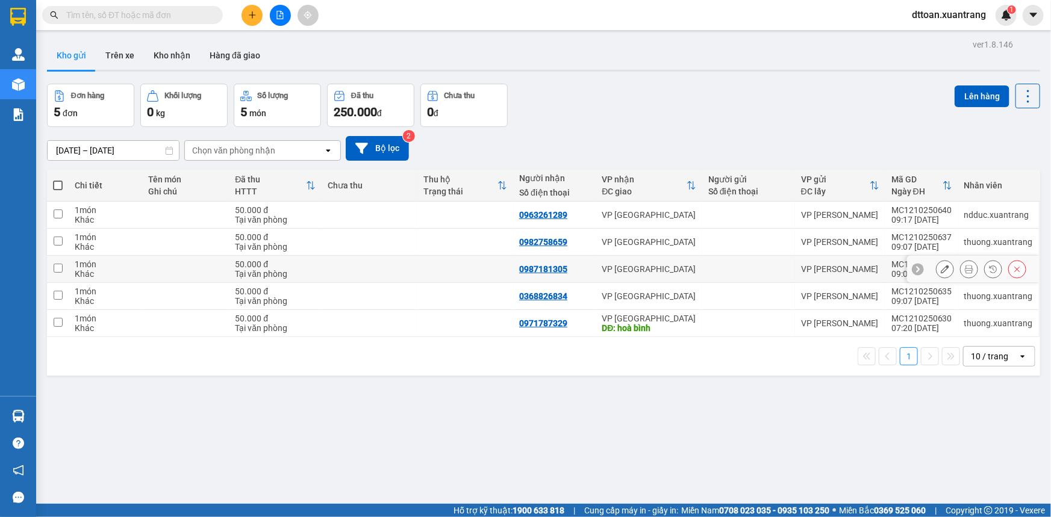
click at [941, 271] on button at bounding box center [945, 269] width 17 height 21
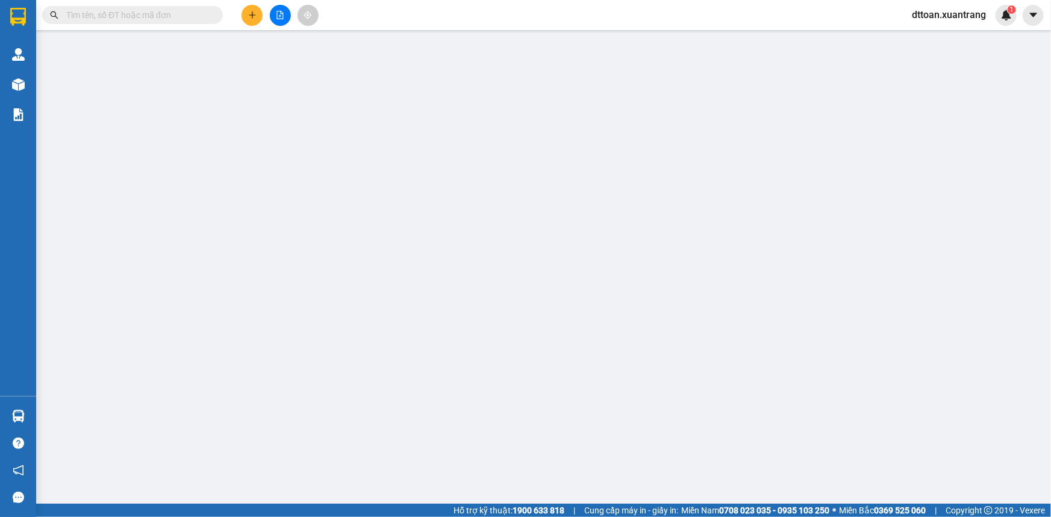
type input "0987181305"
type input "50.000"
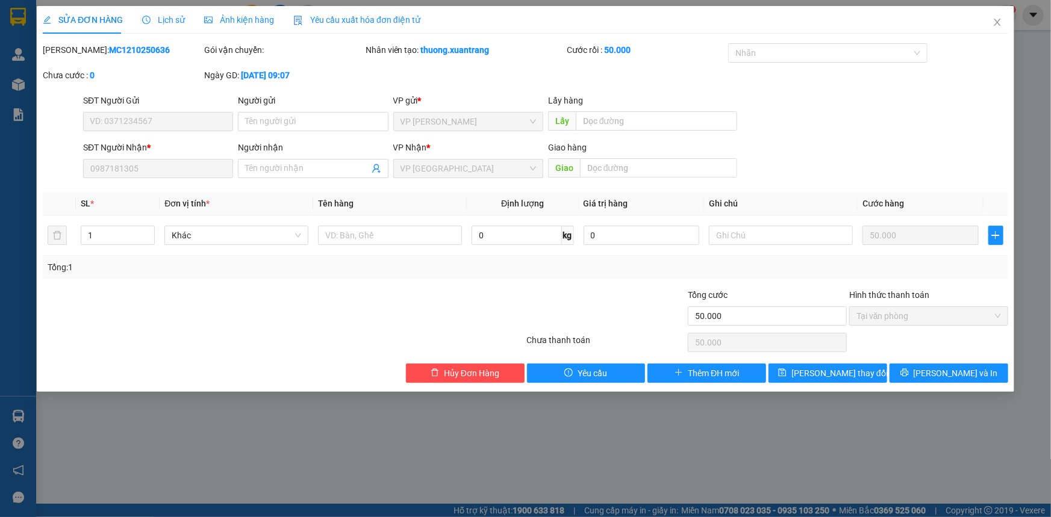
click at [226, 21] on span "Ảnh kiện hàng" at bounding box center [239, 20] width 70 height 10
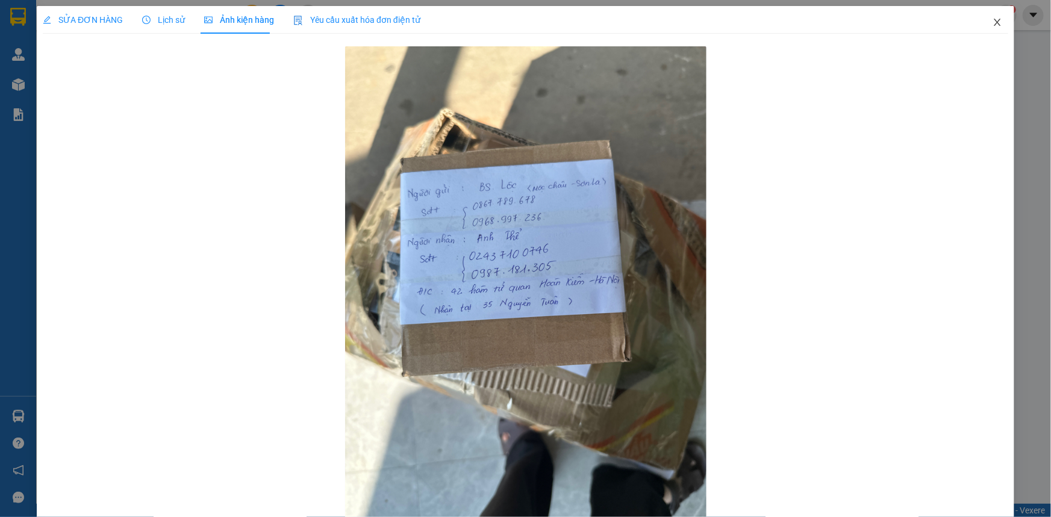
click at [993, 19] on icon "close" at bounding box center [998, 22] width 10 height 10
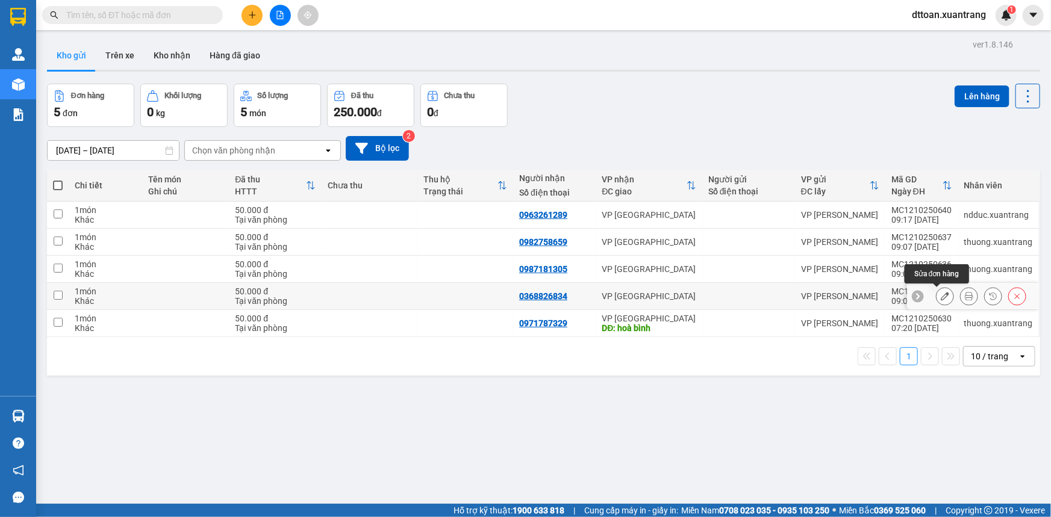
click at [941, 295] on icon at bounding box center [945, 296] width 8 height 8
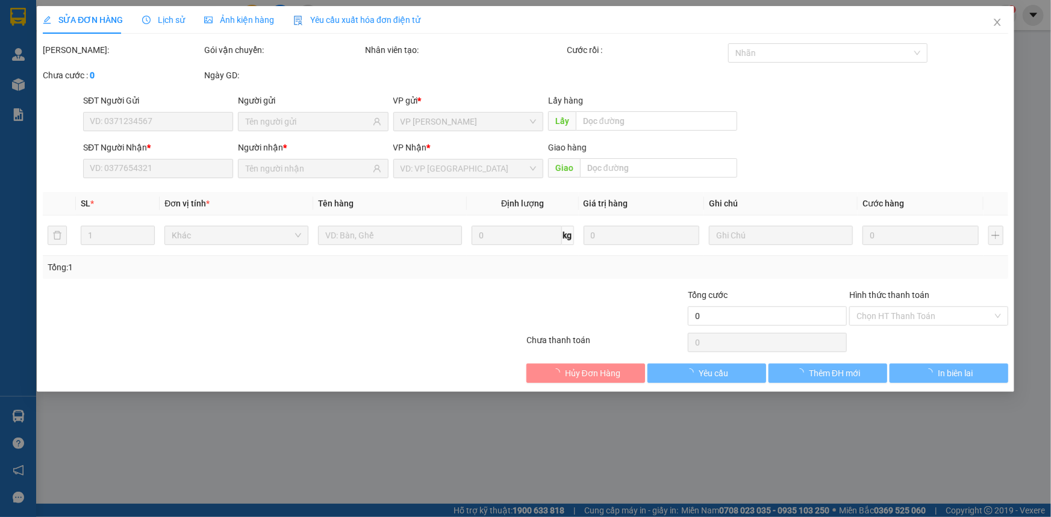
type input "0368826834"
type input "50.000"
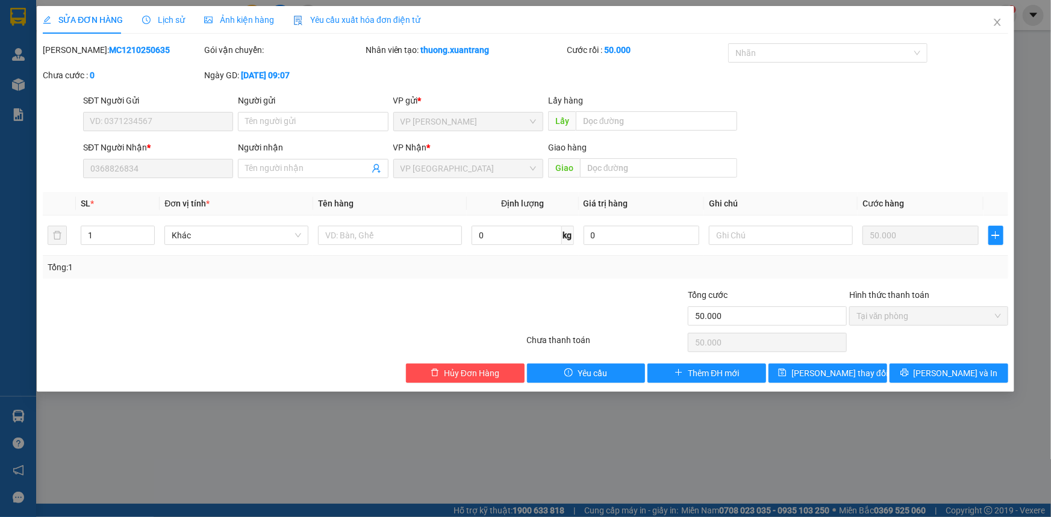
click at [236, 15] on span "Ảnh kiện hàng" at bounding box center [239, 20] width 70 height 10
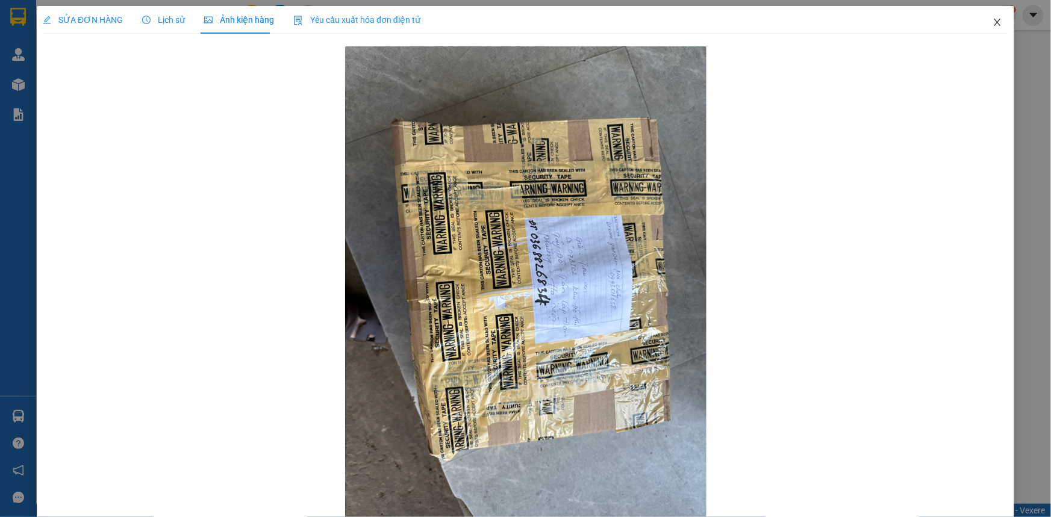
click at [994, 20] on icon "close" at bounding box center [997, 22] width 7 height 7
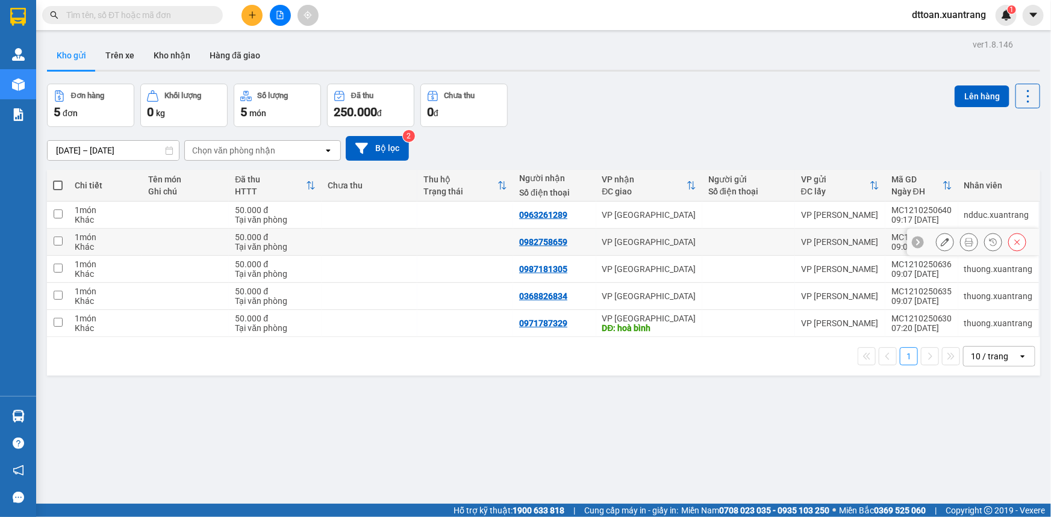
click at [941, 240] on icon at bounding box center [945, 242] width 8 height 8
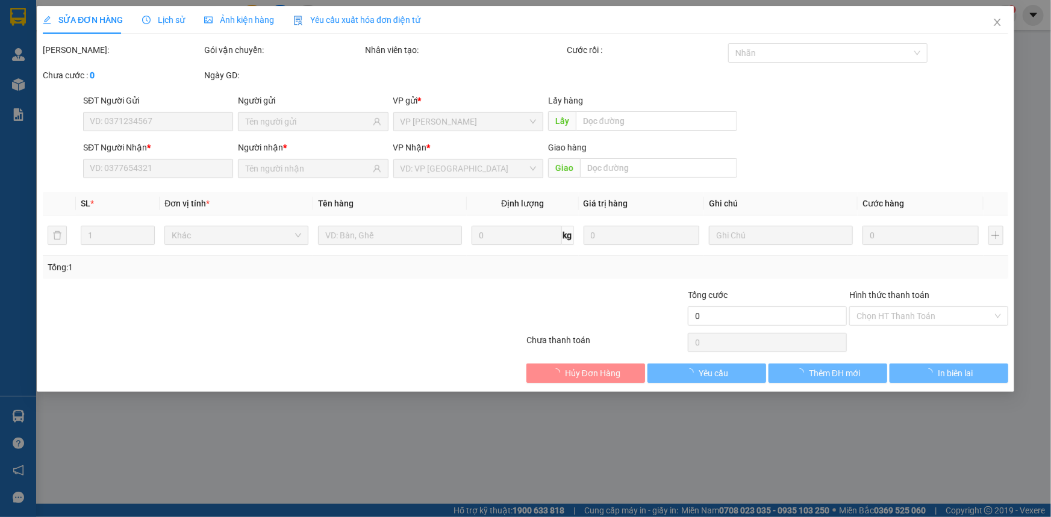
type input "0982758659"
type input "50.000"
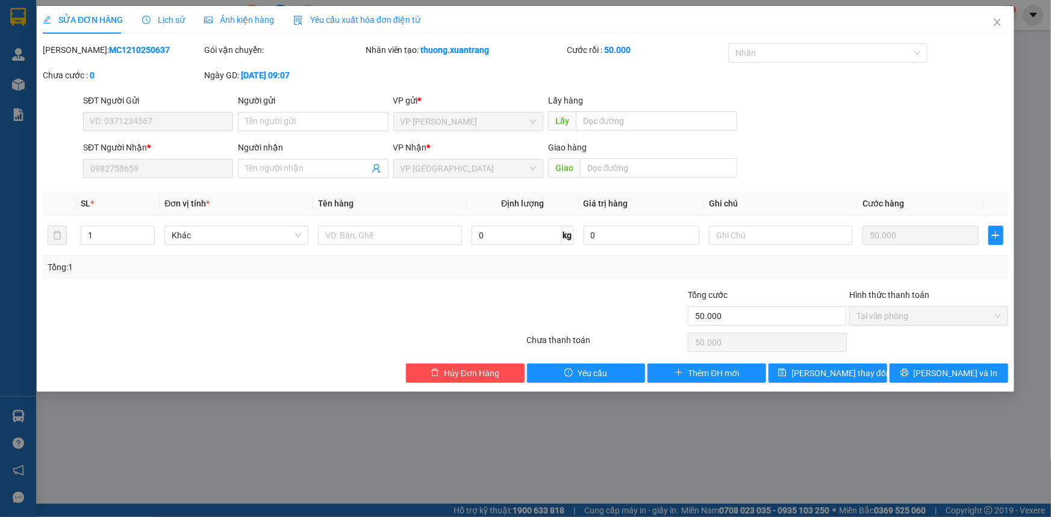
click at [257, 17] on span "Ảnh kiện hàng" at bounding box center [239, 20] width 70 height 10
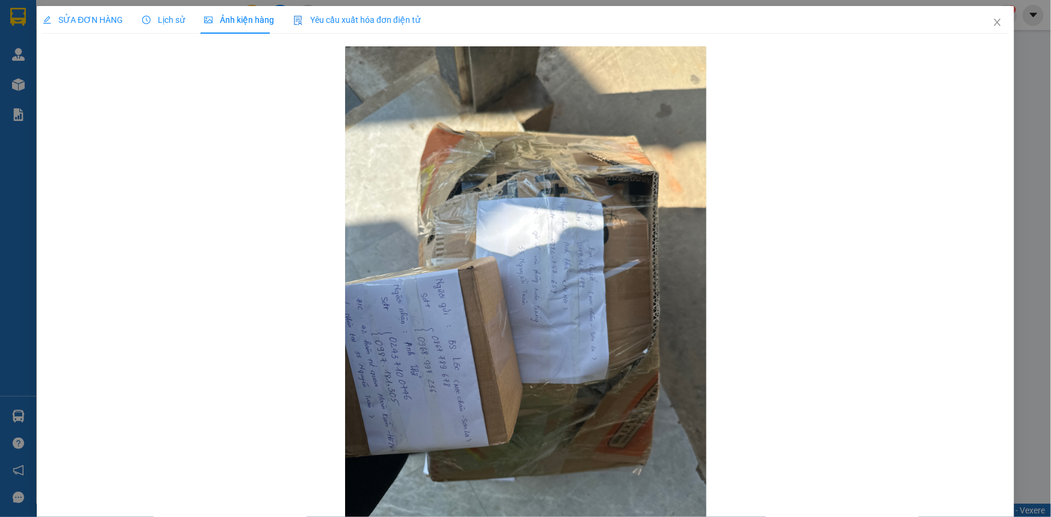
click at [152, 17] on span "Lịch sử" at bounding box center [163, 20] width 43 height 10
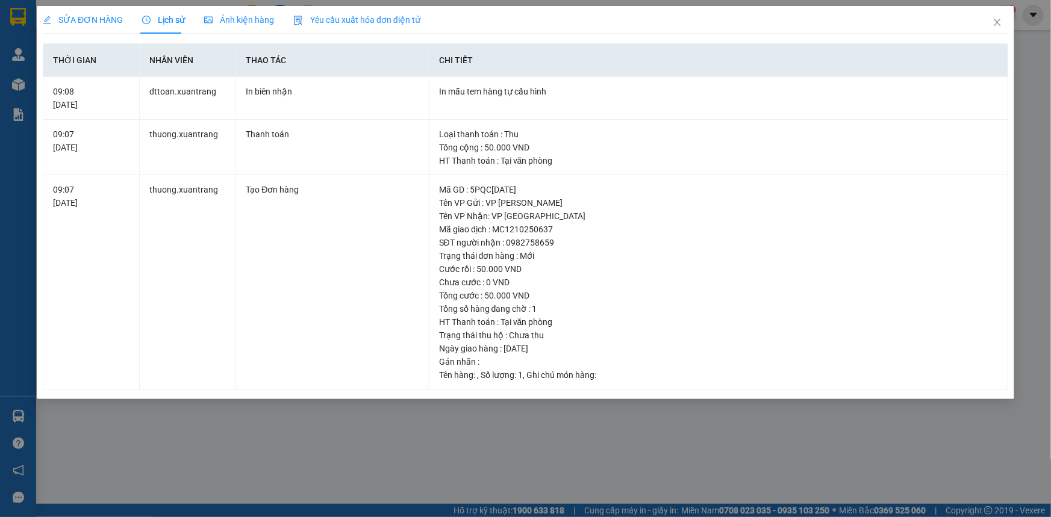
click at [231, 16] on span "Ảnh kiện hàng" at bounding box center [239, 20] width 70 height 10
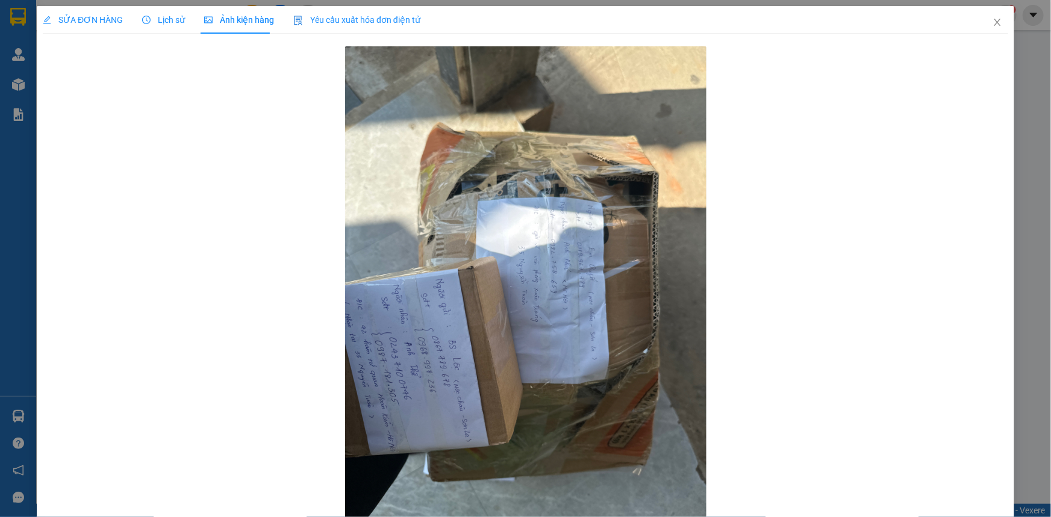
click at [170, 18] on span "Lịch sử" at bounding box center [163, 20] width 43 height 10
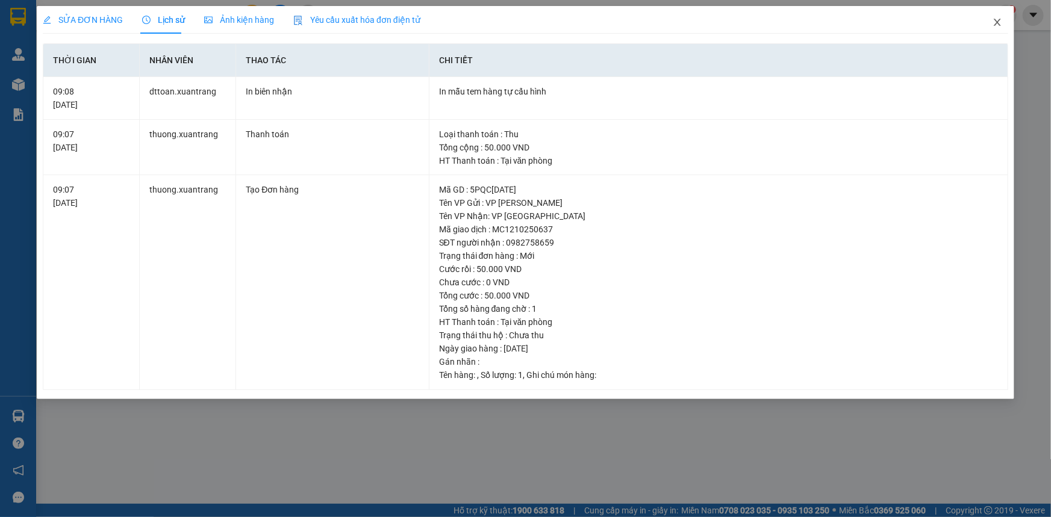
click at [995, 26] on icon "close" at bounding box center [997, 22] width 7 height 7
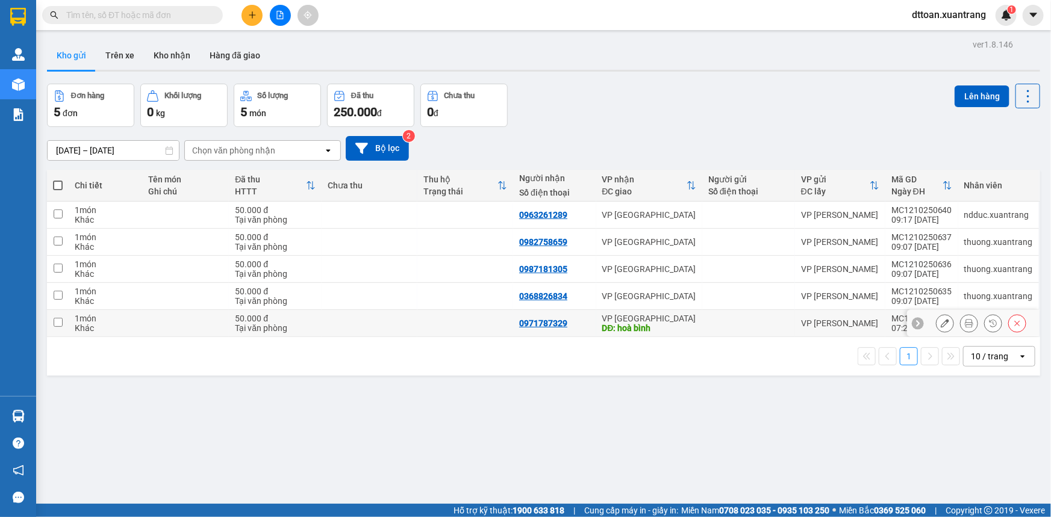
click at [457, 323] on td at bounding box center [465, 323] width 96 height 27
checkbox input "true"
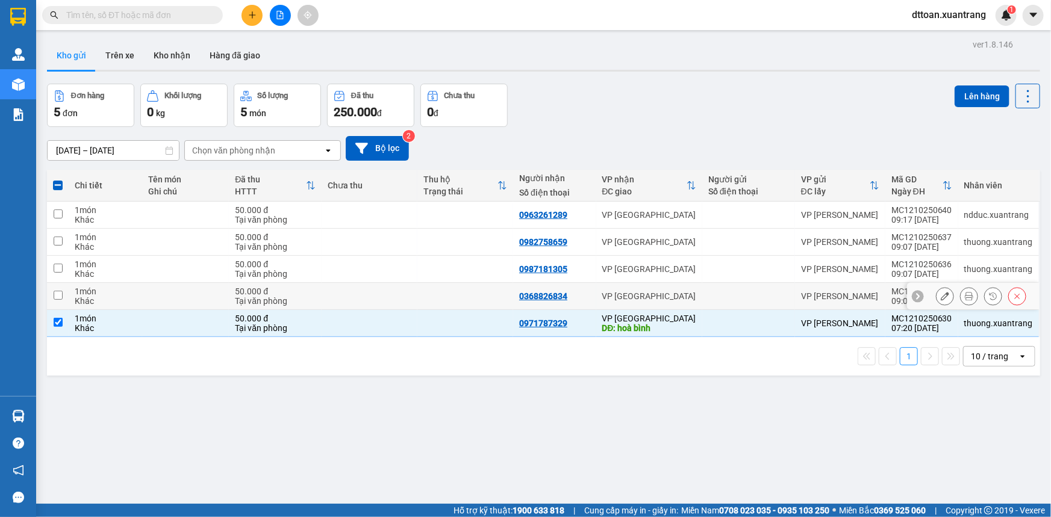
click at [460, 296] on td at bounding box center [465, 296] width 96 height 27
checkbox input "true"
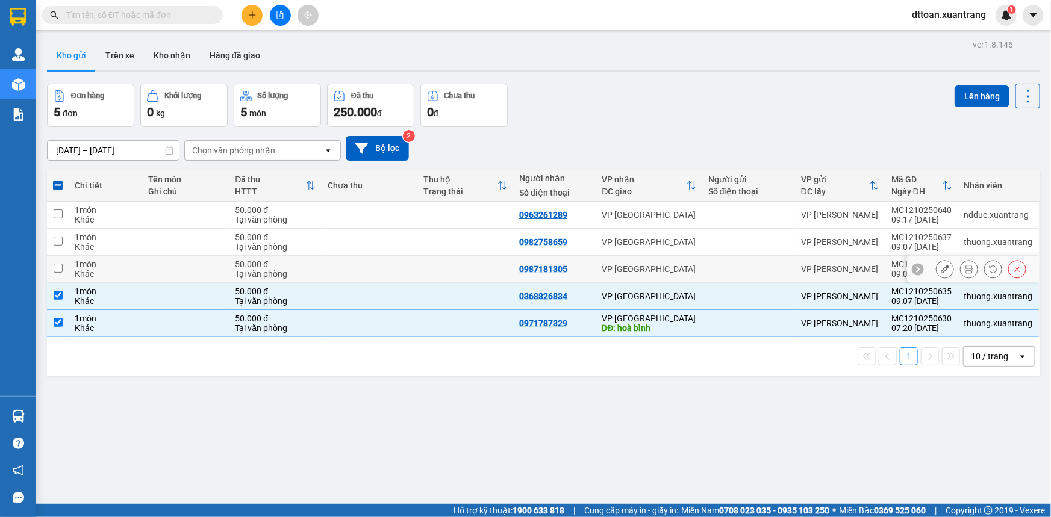
click at [452, 275] on td at bounding box center [465, 269] width 96 height 27
checkbox input "true"
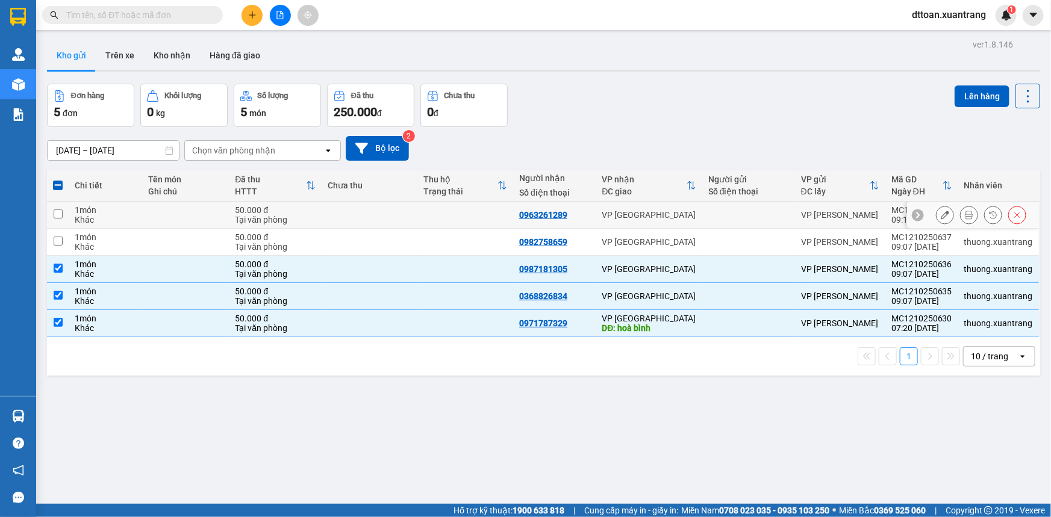
click at [455, 215] on td at bounding box center [465, 215] width 96 height 27
checkbox input "true"
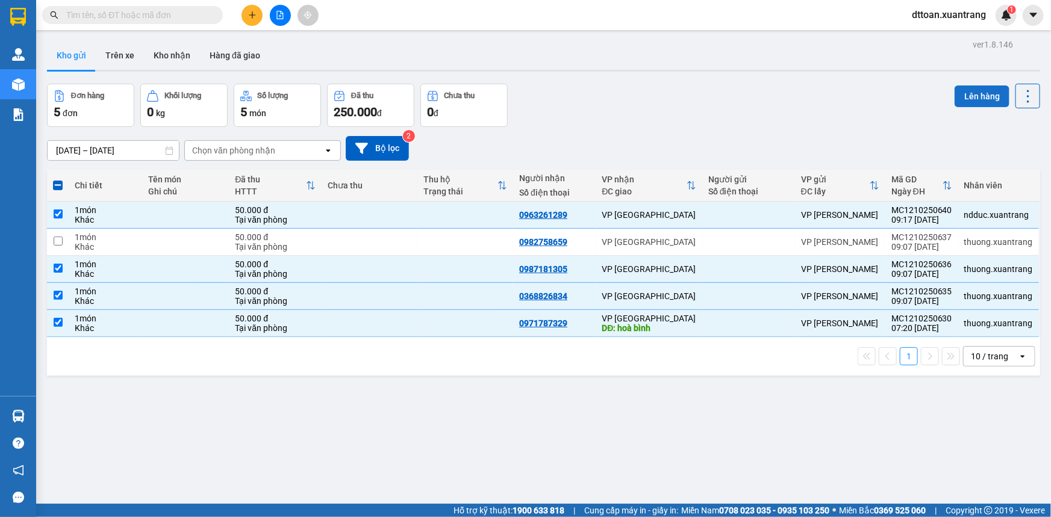
click at [967, 99] on button "Lên hàng" at bounding box center [982, 97] width 55 height 22
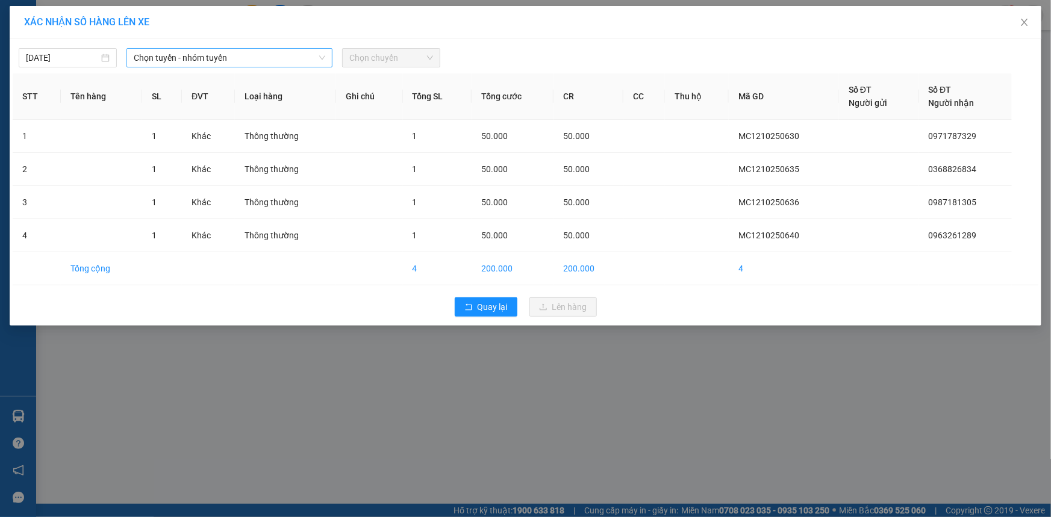
click at [187, 63] on span "Chọn tuyến - nhóm tuyến" at bounding box center [230, 58] width 192 height 18
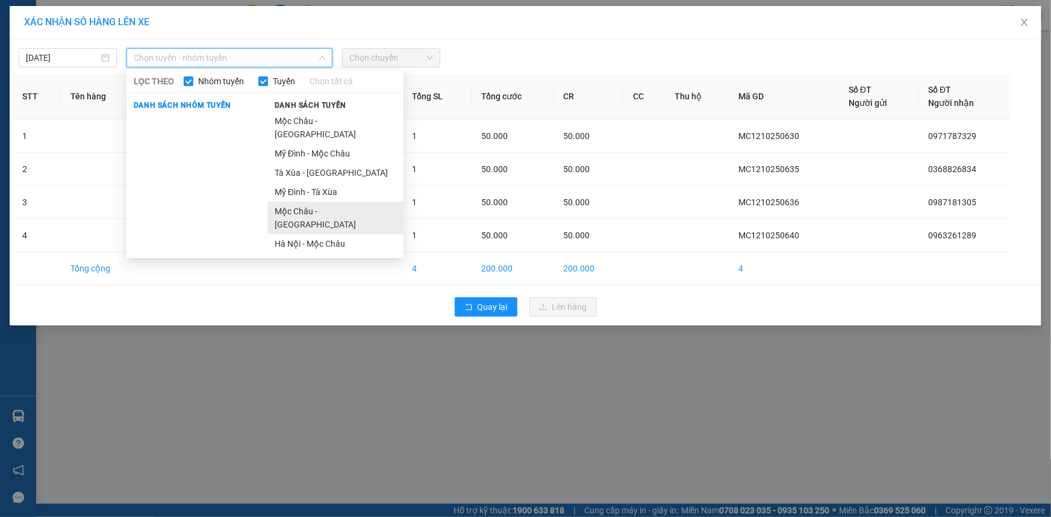
click at [309, 202] on li "Mộc Châu - [GEOGRAPHIC_DATA]" at bounding box center [335, 218] width 136 height 33
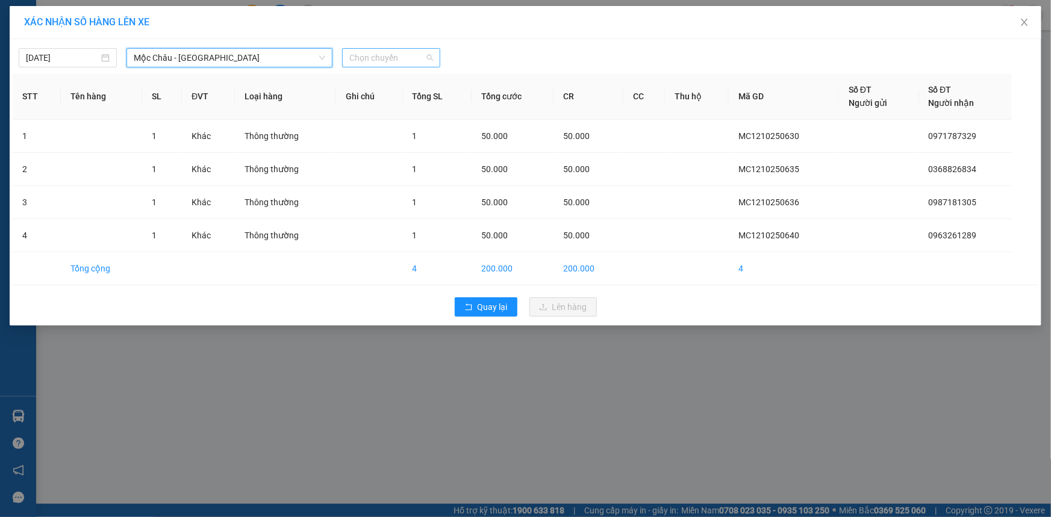
click at [408, 59] on span "Chọn chuyến" at bounding box center [391, 58] width 84 height 18
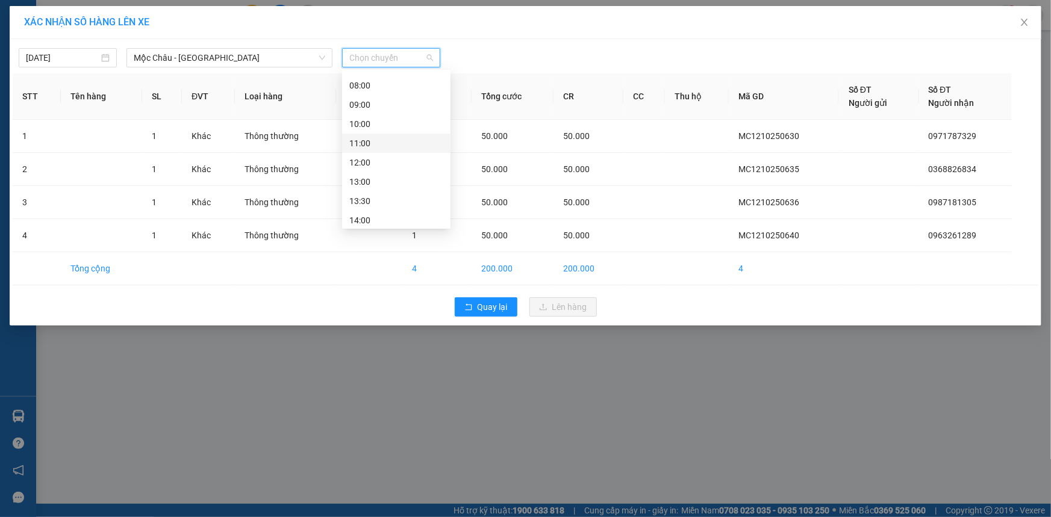
scroll to position [54, 0]
click at [369, 125] on div "10:00" at bounding box center [396, 123] width 94 height 13
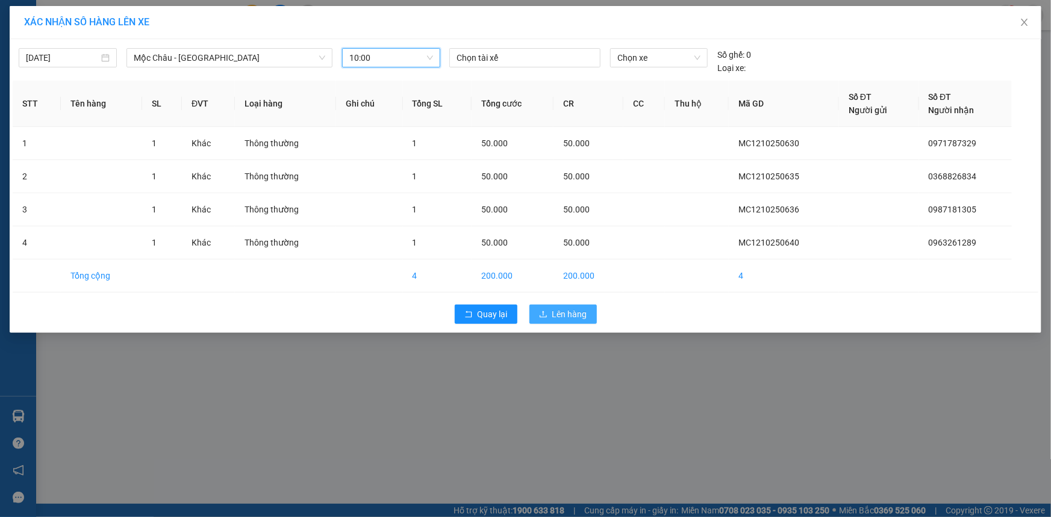
click at [574, 317] on span "Lên hàng" at bounding box center [569, 314] width 35 height 13
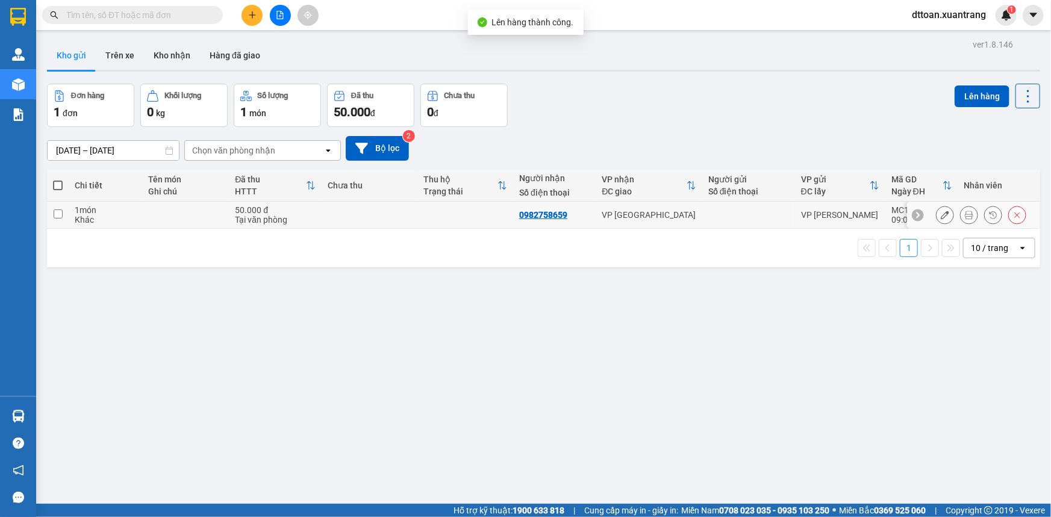
click at [362, 207] on td at bounding box center [370, 215] width 96 height 27
checkbox input "true"
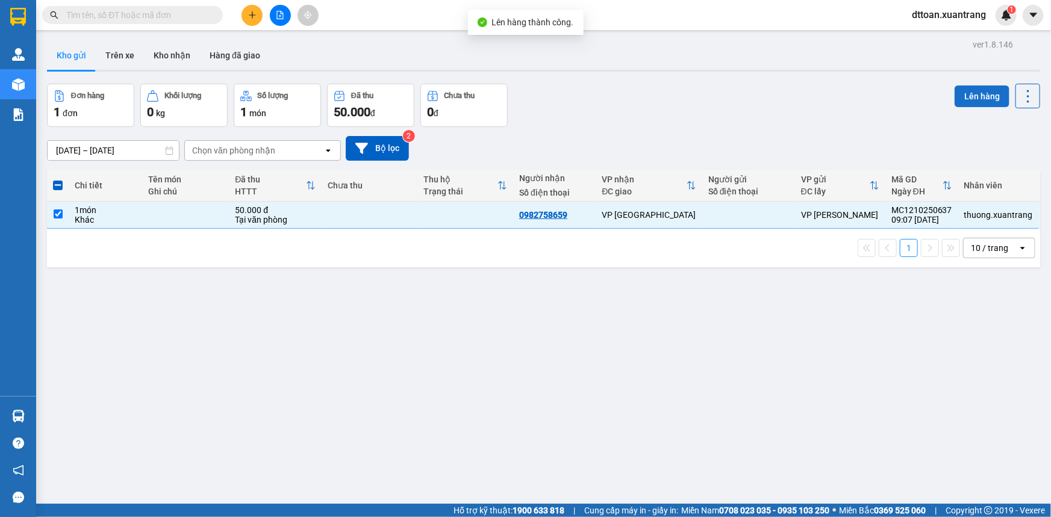
click at [960, 90] on button "Lên hàng" at bounding box center [982, 97] width 55 height 22
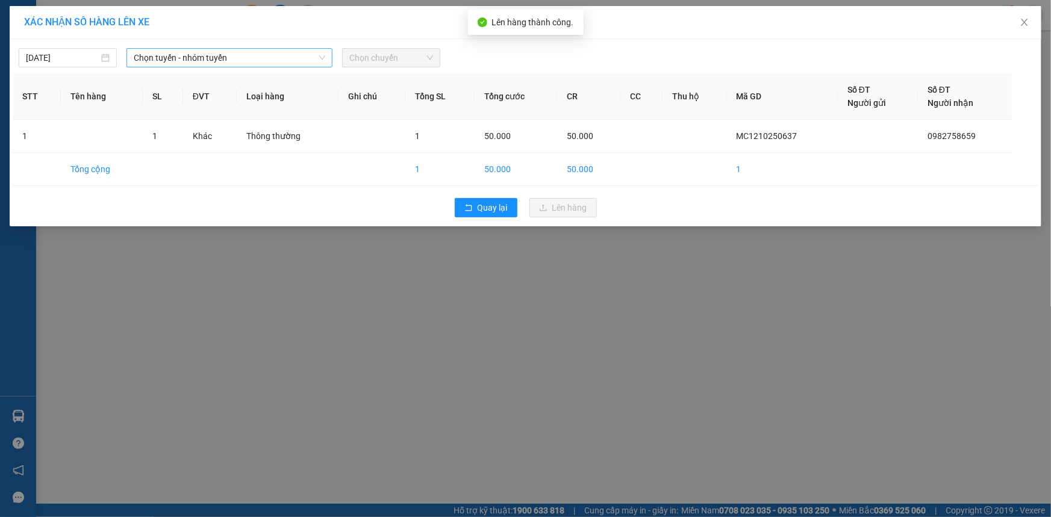
click at [251, 61] on span "Chọn tuyến - nhóm tuyến" at bounding box center [230, 58] width 192 height 18
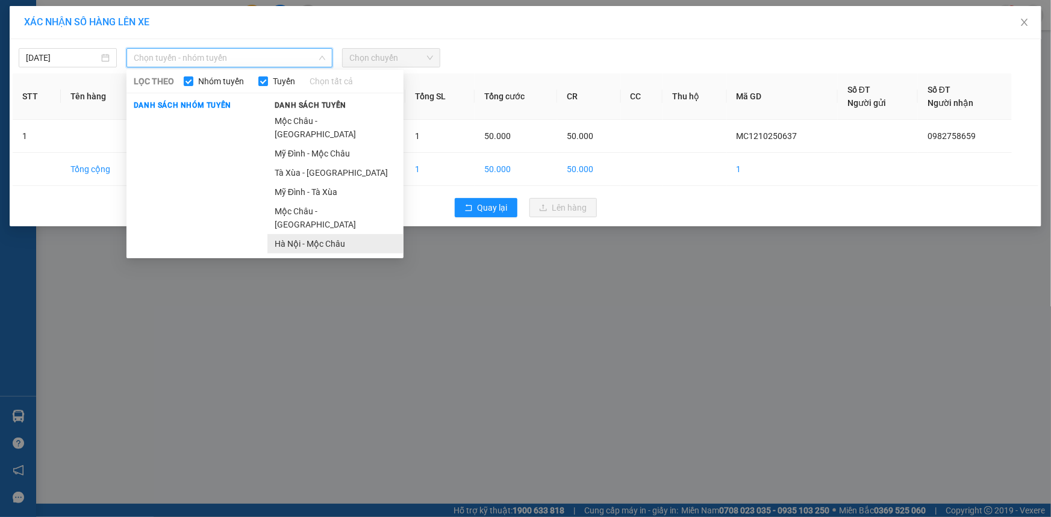
click at [323, 234] on li "Hà Nội - Mộc Châu" at bounding box center [335, 243] width 136 height 19
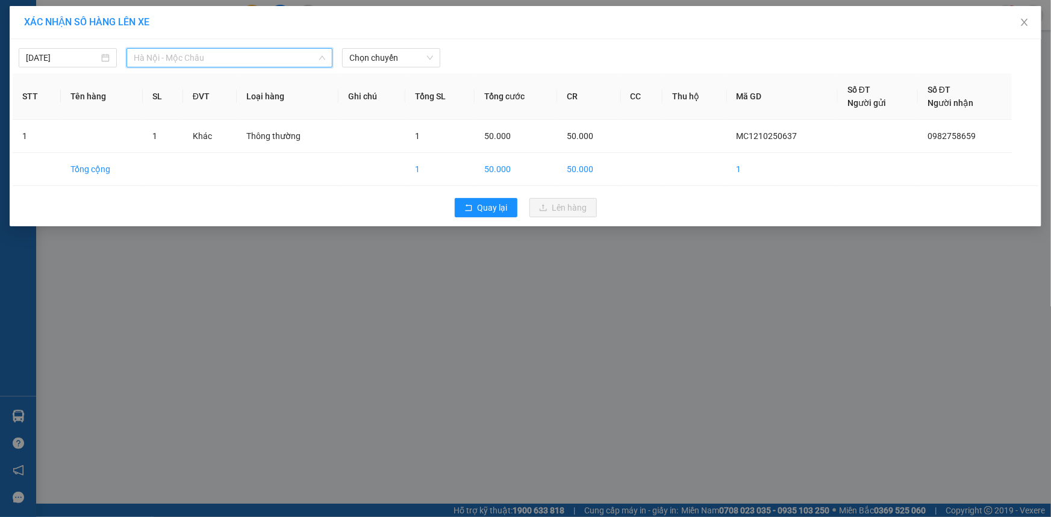
click at [253, 59] on span "Hà Nội - Mộc Châu" at bounding box center [230, 58] width 192 height 18
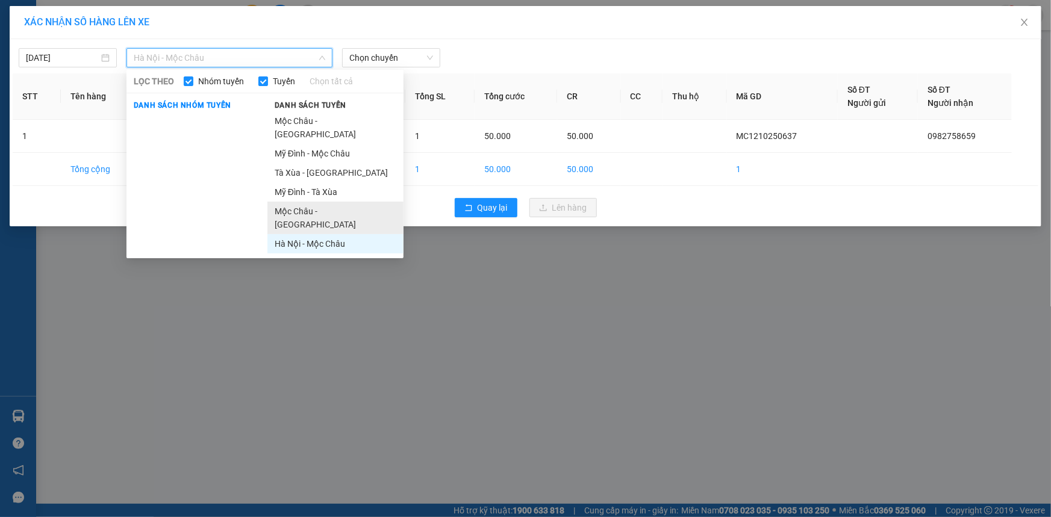
click at [292, 202] on li "Mộc Châu - [GEOGRAPHIC_DATA]" at bounding box center [335, 218] width 136 height 33
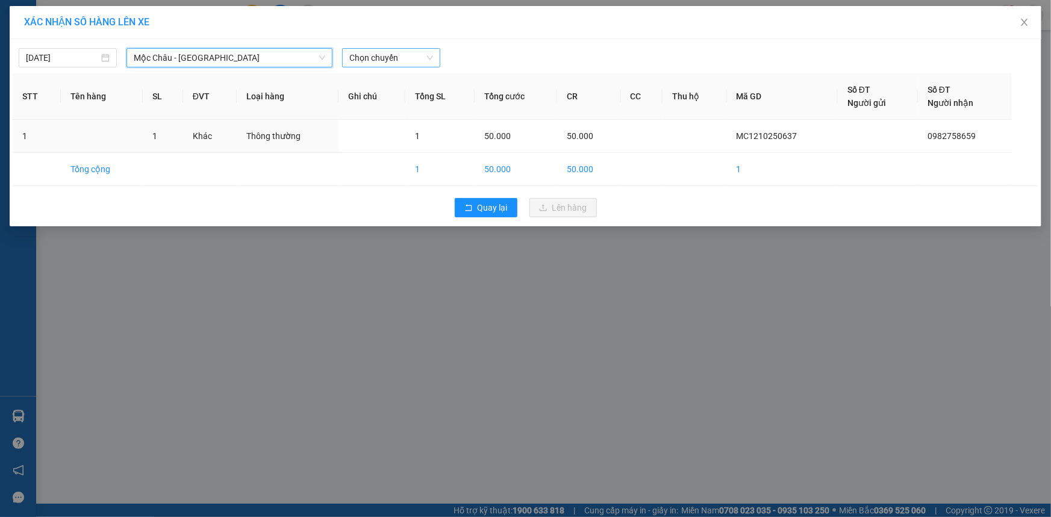
click at [422, 54] on span "Chọn chuyến" at bounding box center [391, 58] width 84 height 18
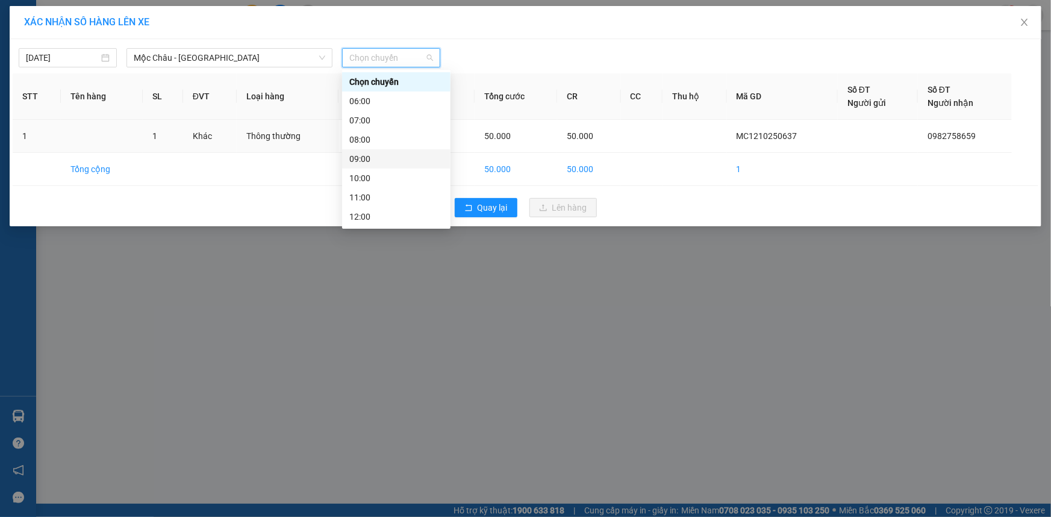
click at [366, 157] on div "09:00" at bounding box center [396, 158] width 94 height 13
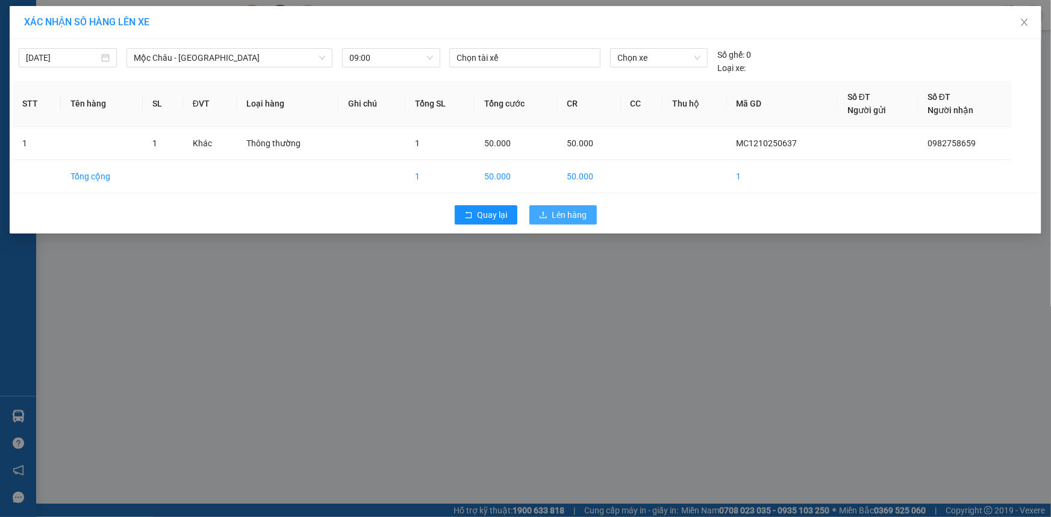
click at [581, 216] on span "Lên hàng" at bounding box center [569, 214] width 35 height 13
